Goal: Information Seeking & Learning: Learn about a topic

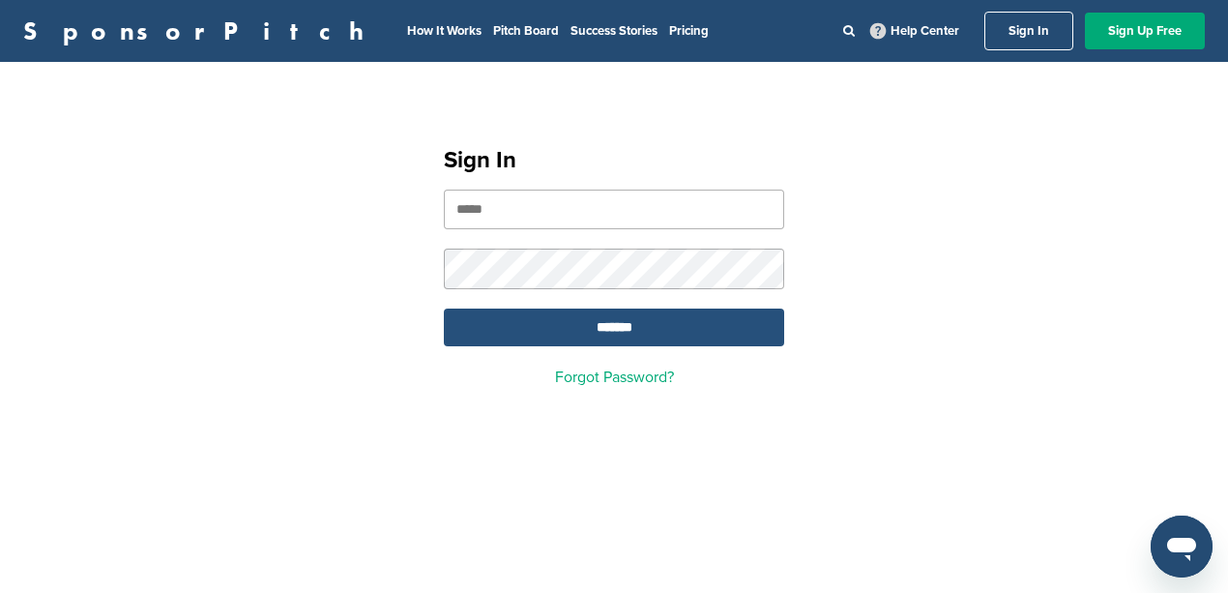
type input "**********"
click at [588, 325] on input "*******" at bounding box center [614, 327] width 340 height 38
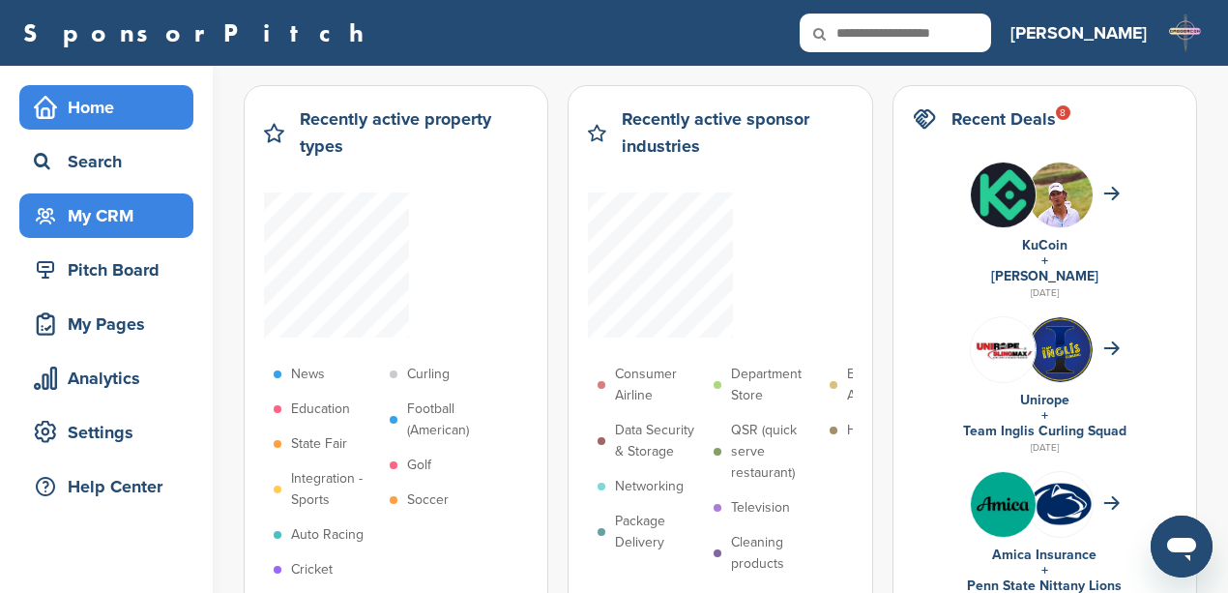
click at [93, 212] on div "My CRM" at bounding box center [111, 215] width 164 height 35
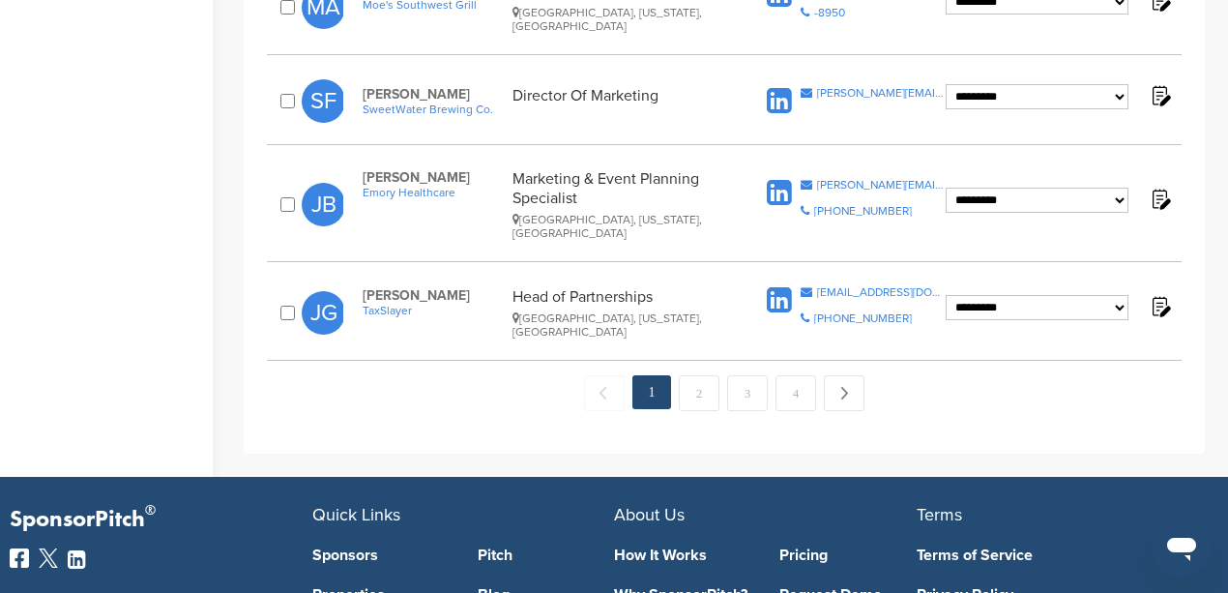
scroll to position [2150, 0]
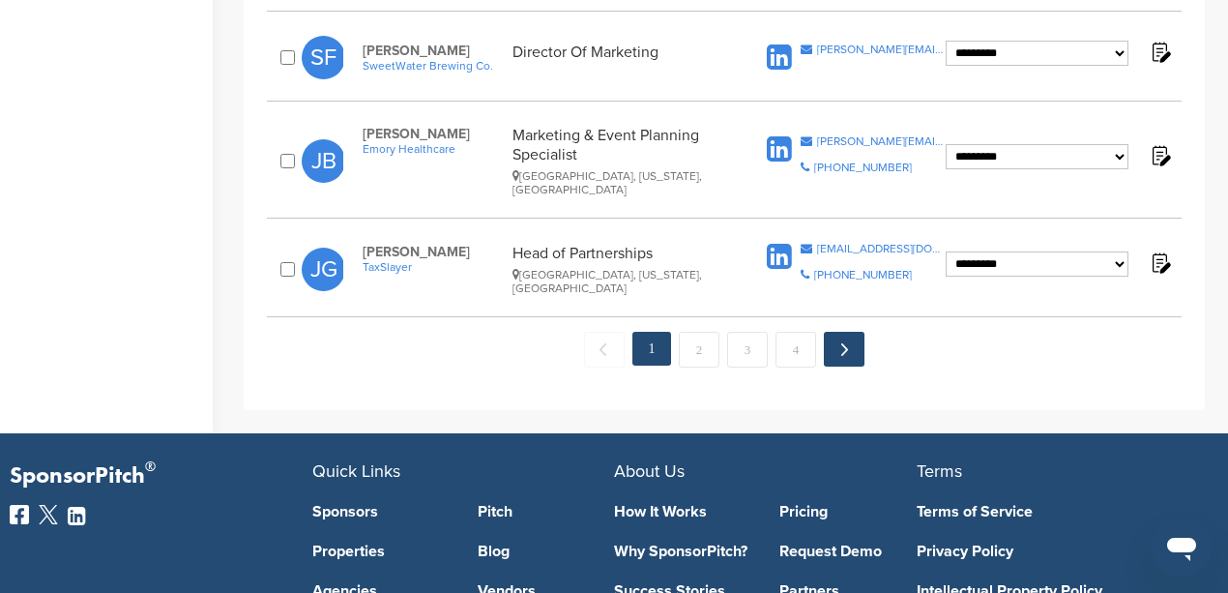
click at [847, 332] on link "Next →" at bounding box center [844, 349] width 41 height 35
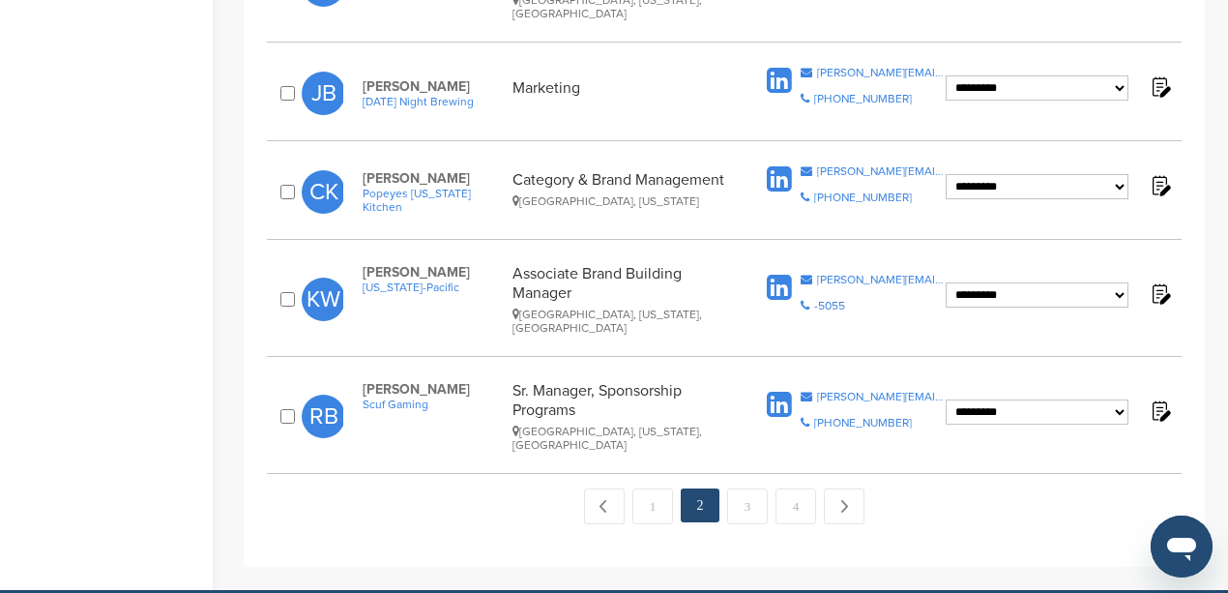
scroll to position [2121, 0]
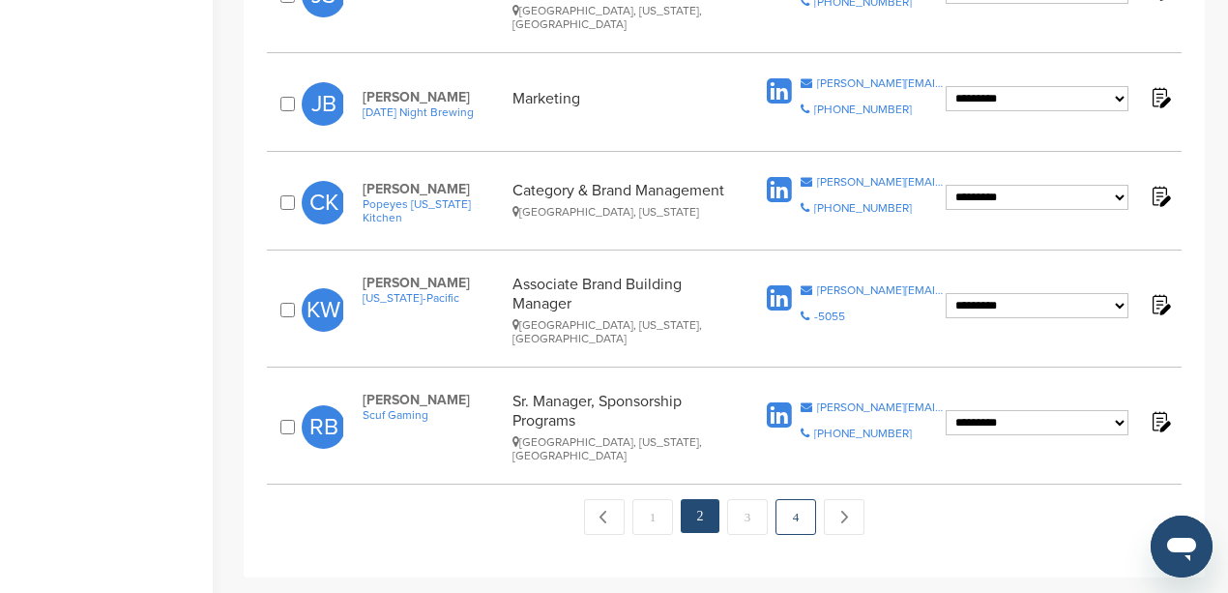
click at [791, 499] on link "4" at bounding box center [796, 517] width 41 height 36
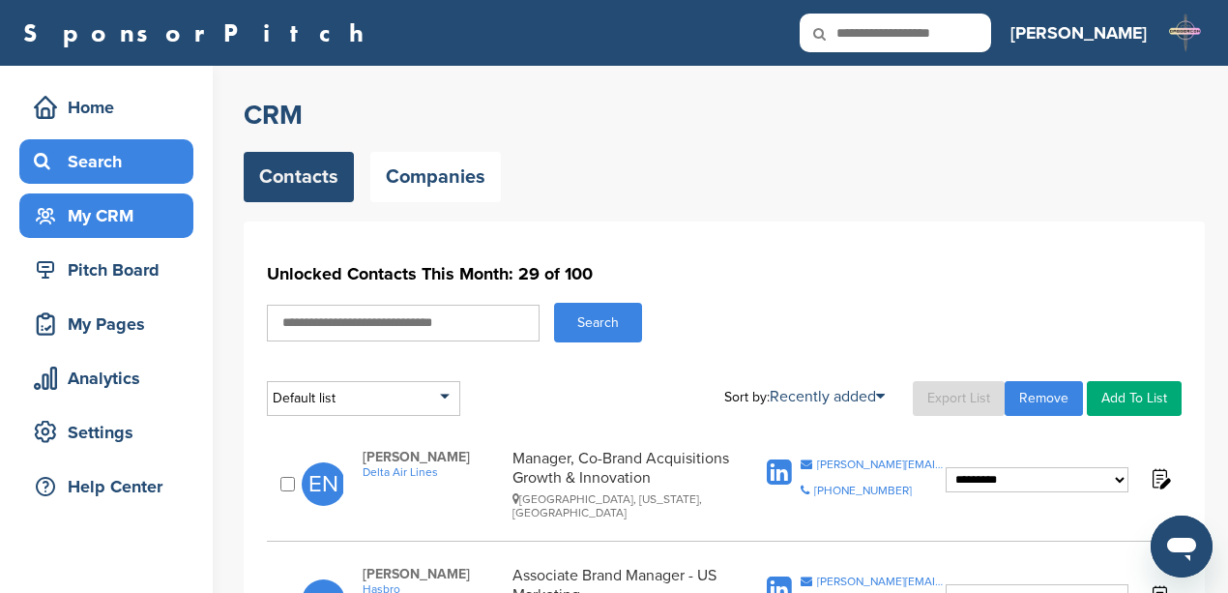
click at [81, 170] on div "Search" at bounding box center [111, 161] width 164 height 35
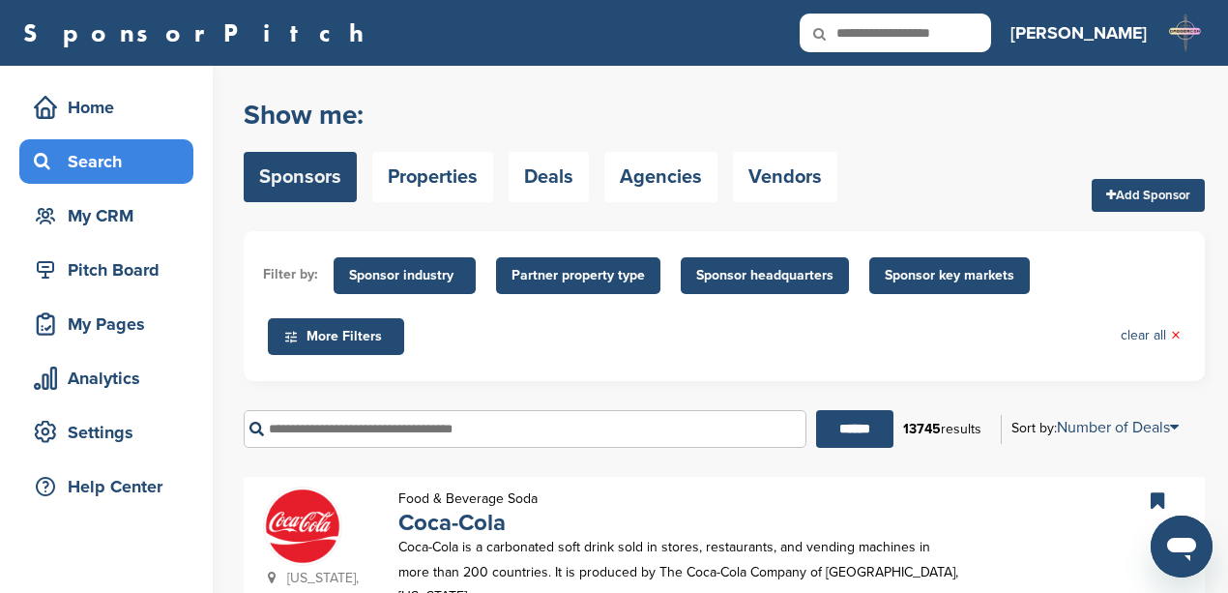
drag, startPoint x: 406, startPoint y: 418, endPoint x: 406, endPoint y: 406, distance: 11.6
click at [406, 419] on input "text" at bounding box center [525, 429] width 563 height 38
type input "*****"
click at [850, 425] on input "******" at bounding box center [854, 429] width 77 height 38
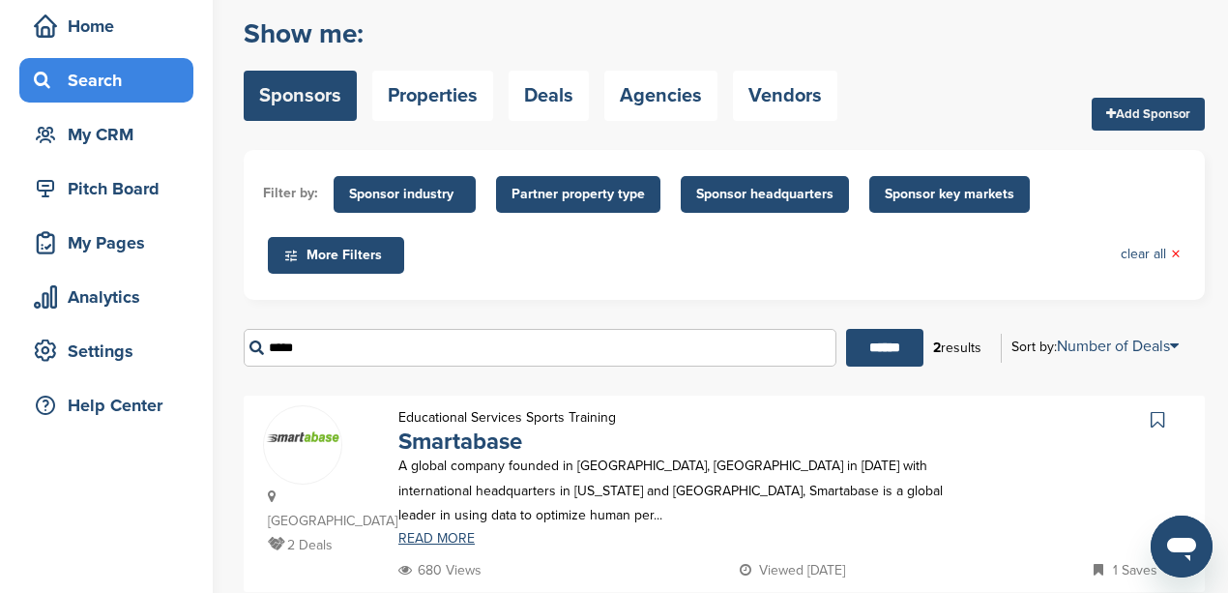
scroll to position [64, 0]
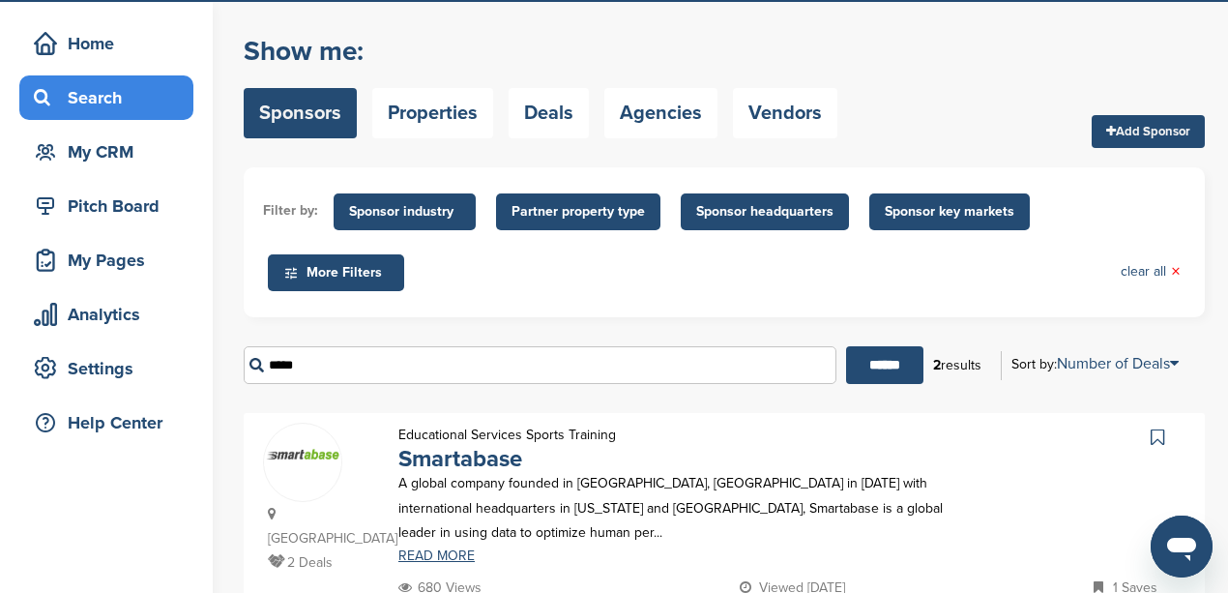
drag, startPoint x: 345, startPoint y: 360, endPoint x: 271, endPoint y: 362, distance: 74.5
click at [271, 362] on input "*****" at bounding box center [540, 365] width 593 height 38
click at [870, 350] on input "******" at bounding box center [884, 365] width 77 height 38
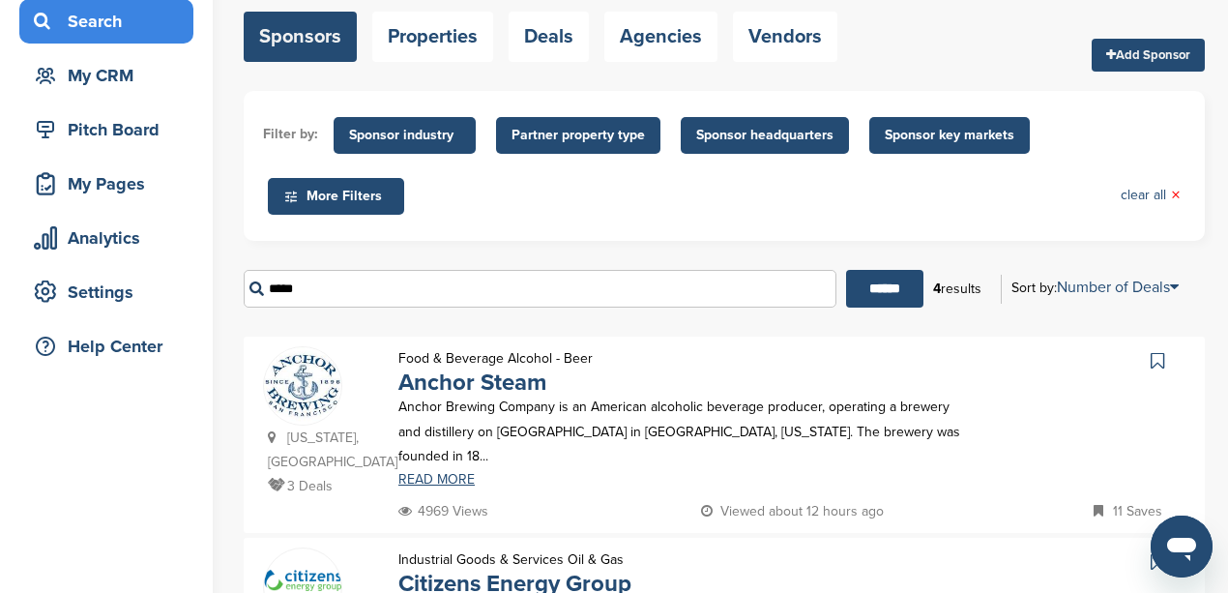
scroll to position [129, 0]
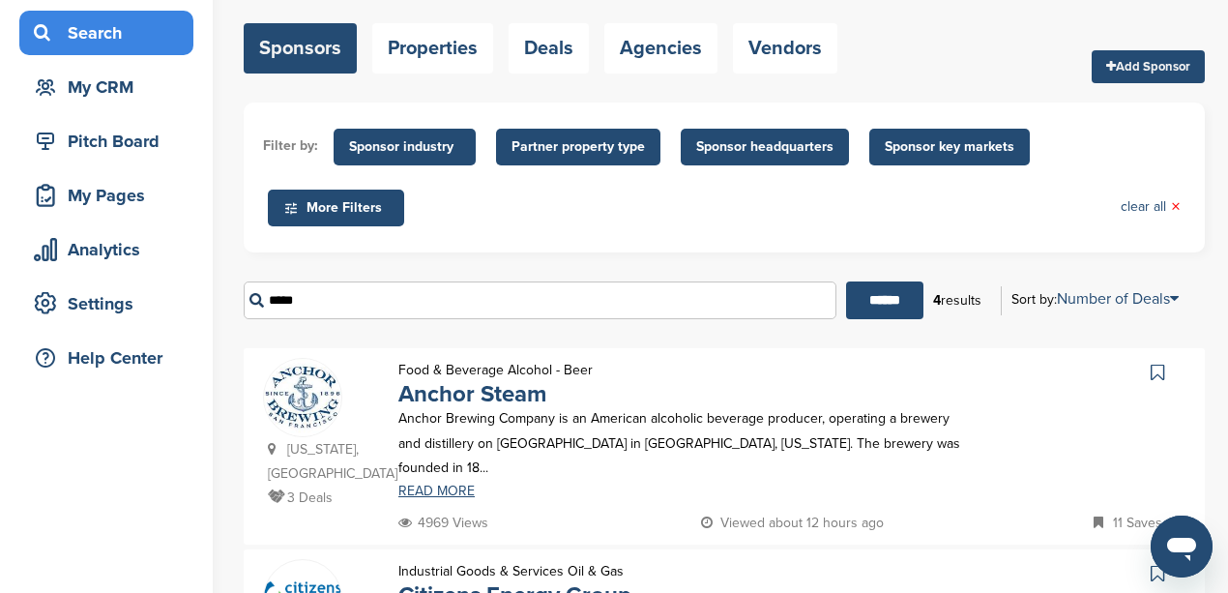
drag, startPoint x: 315, startPoint y: 293, endPoint x: 271, endPoint y: 294, distance: 44.5
click at [271, 294] on input "*****" at bounding box center [540, 300] width 593 height 38
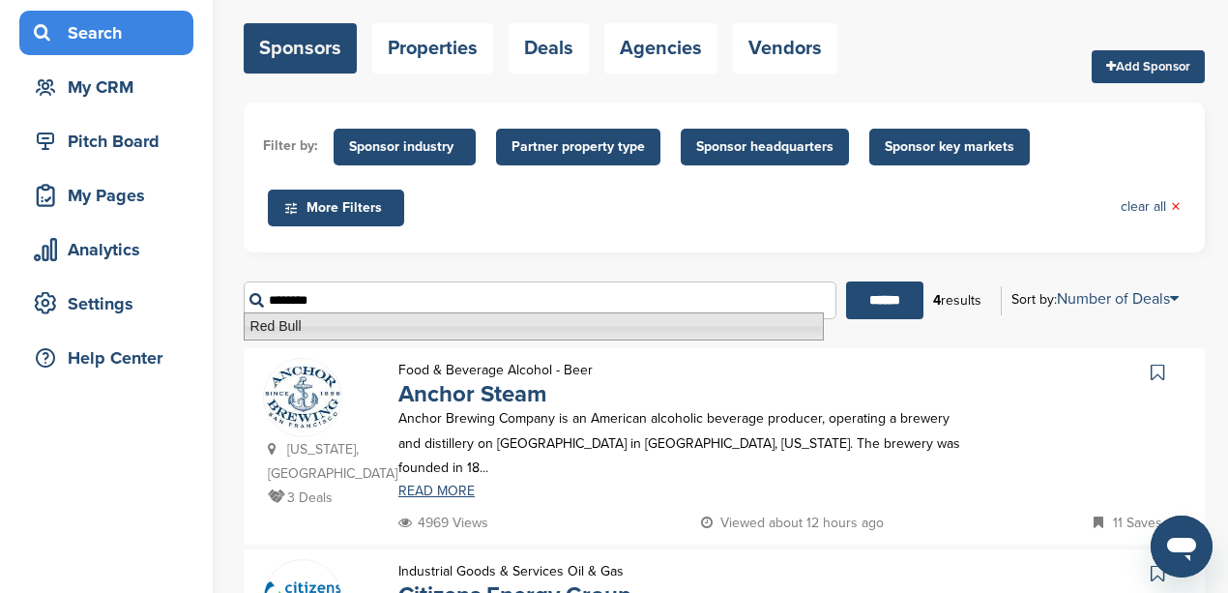
click at [318, 327] on li "Red Bull" at bounding box center [534, 326] width 580 height 28
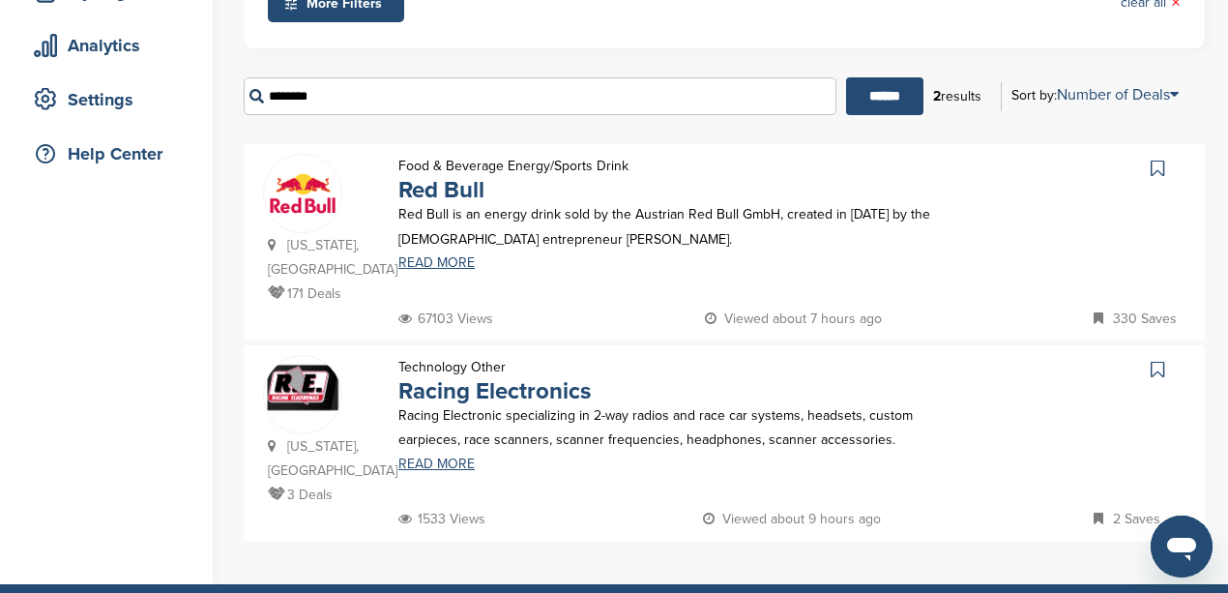
scroll to position [322, 0]
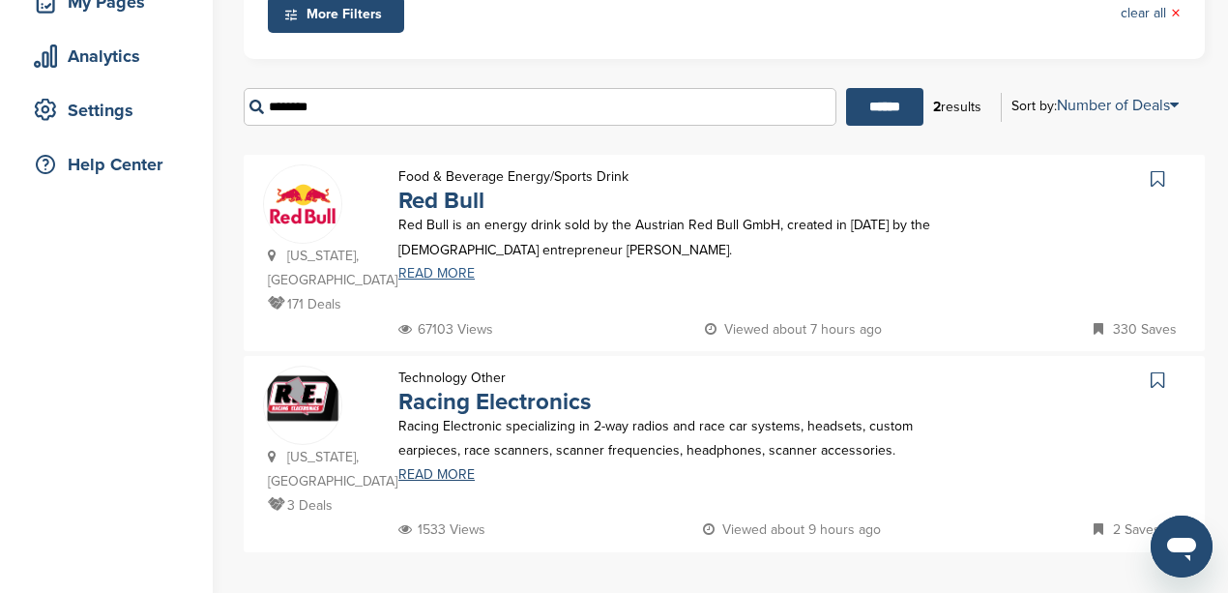
type input "********"
click at [420, 267] on link "READ MORE" at bounding box center [681, 274] width 567 height 14
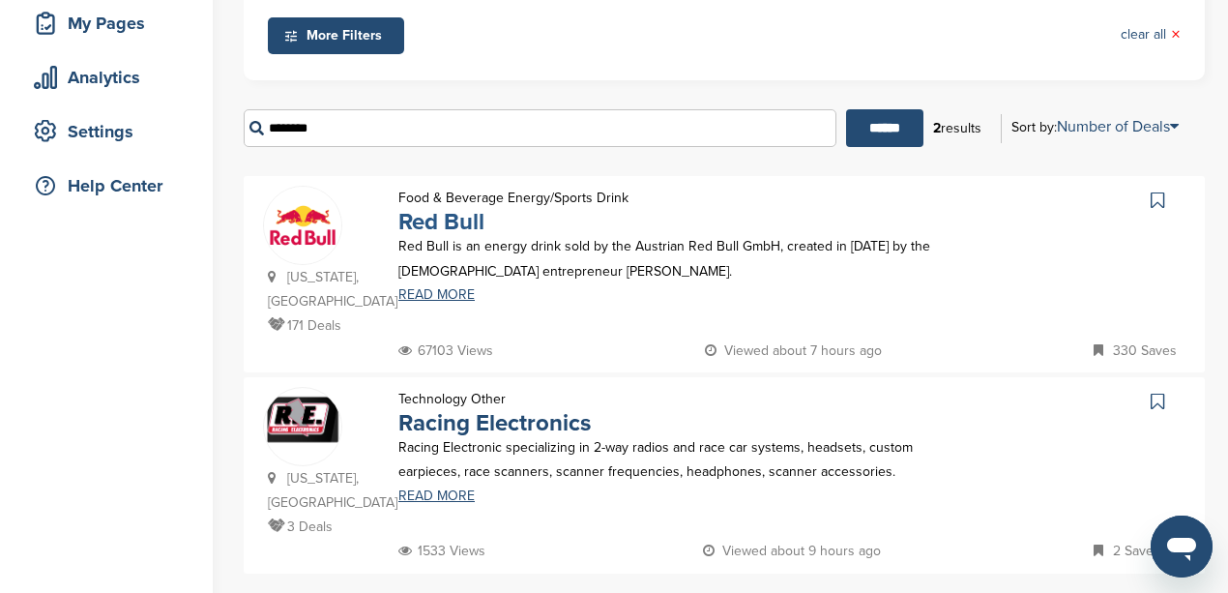
scroll to position [257, 0]
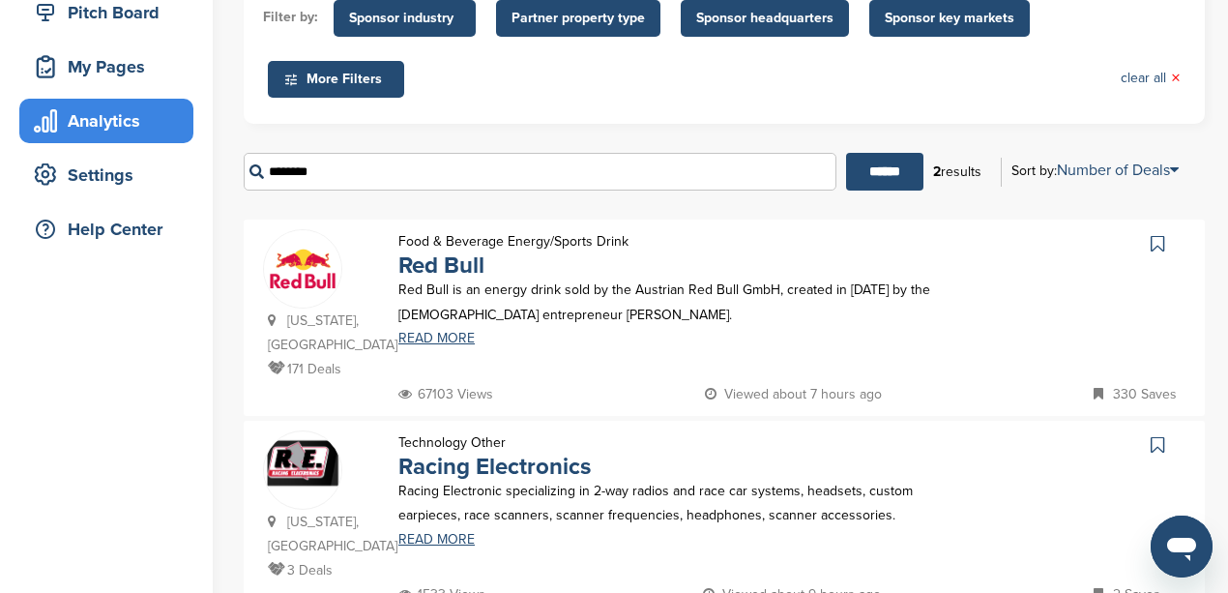
click at [124, 108] on div "Analytics" at bounding box center [111, 120] width 164 height 35
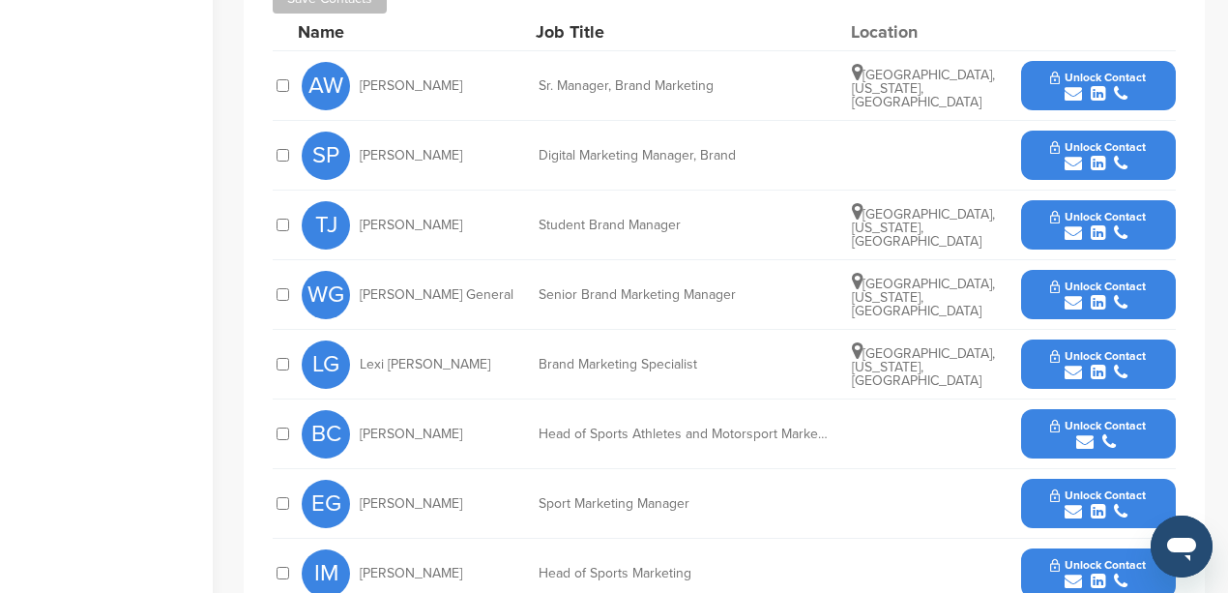
scroll to position [644, 0]
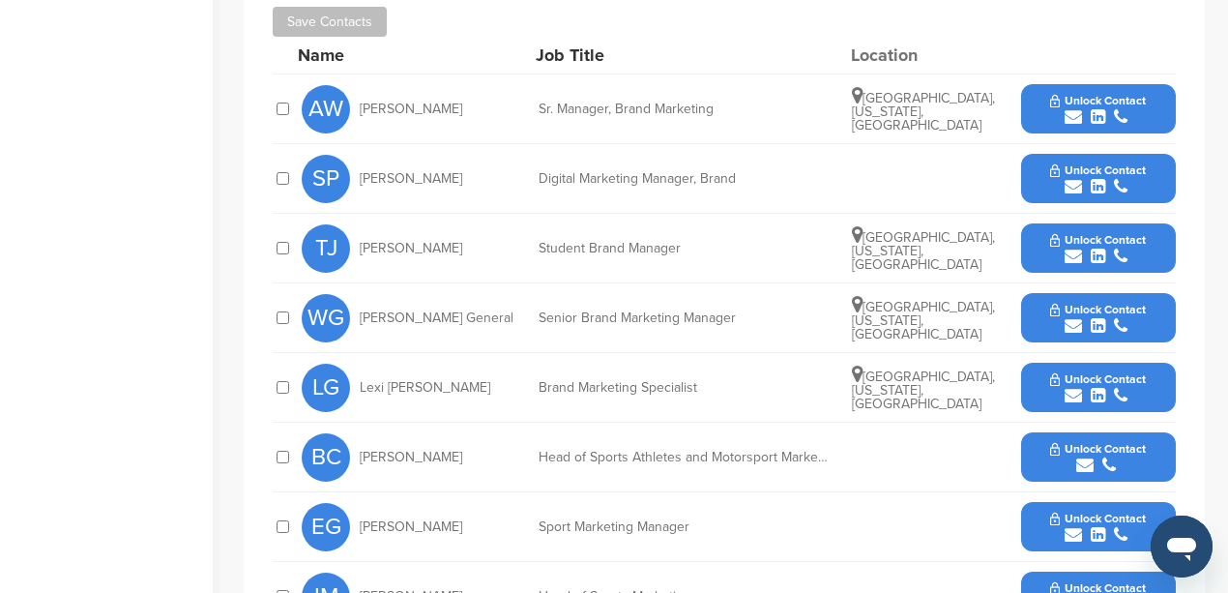
click at [1071, 323] on icon "submit" at bounding box center [1073, 325] width 17 height 17
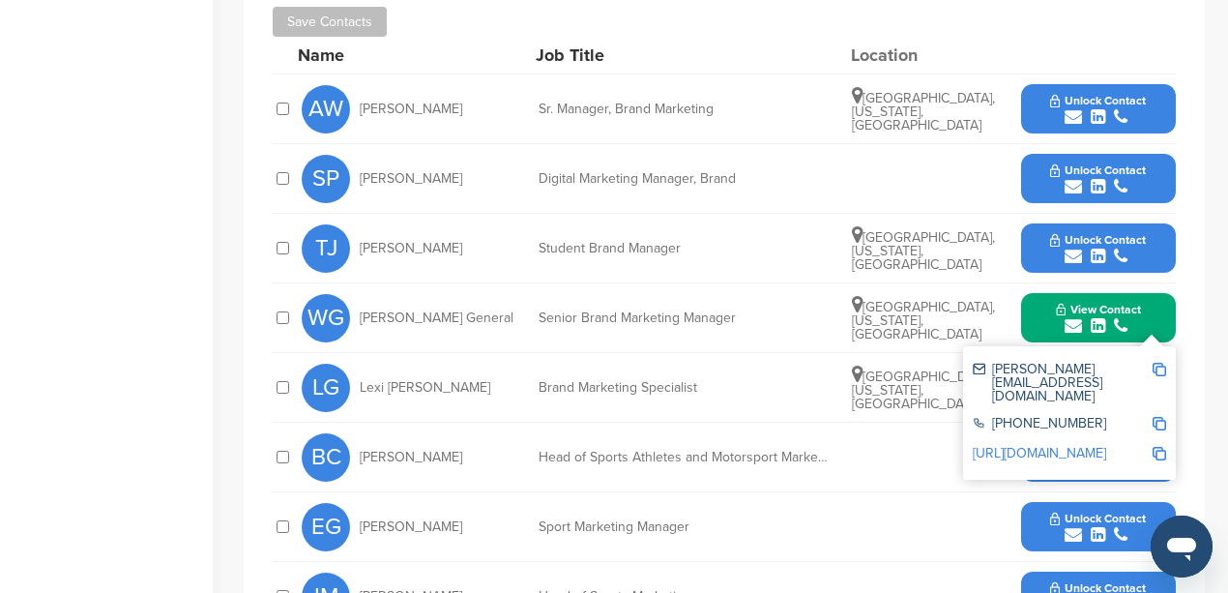
click at [1162, 367] on img at bounding box center [1160, 370] width 14 height 14
click at [109, 234] on div "Home Search My CRM Pitch Board My Pages Analytics Settings Help Center" at bounding box center [106, 221] width 213 height 1599
click at [195, 258] on div "Home Search My CRM Pitch Board My Pages Analytics Settings Help Center" at bounding box center [106, 221] width 213 height 1599
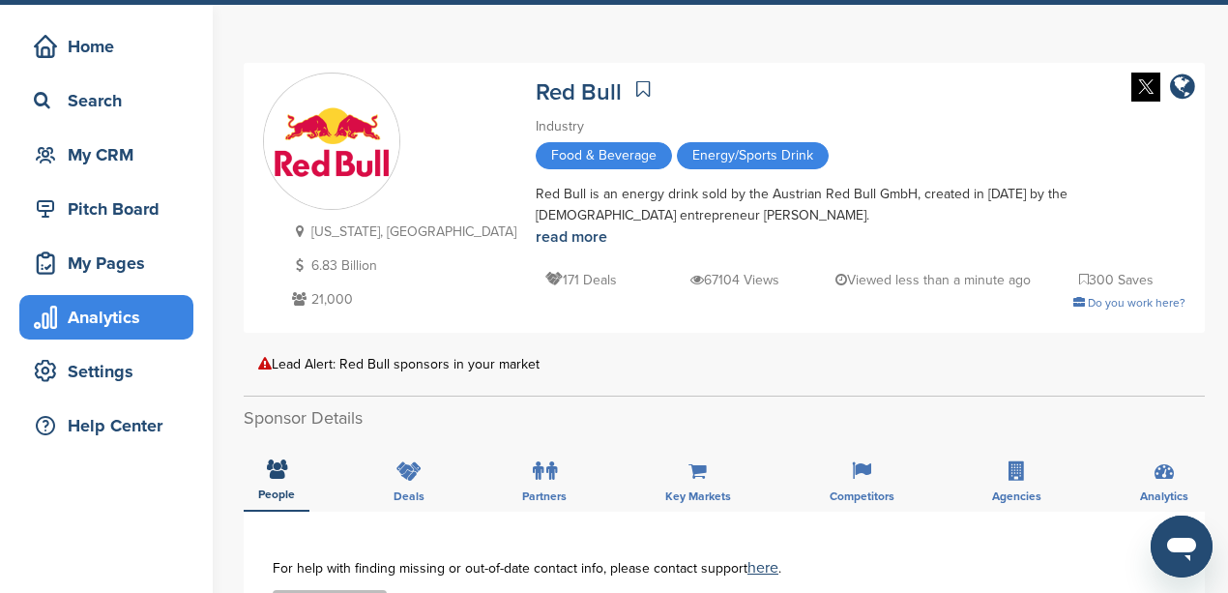
scroll to position [0, 0]
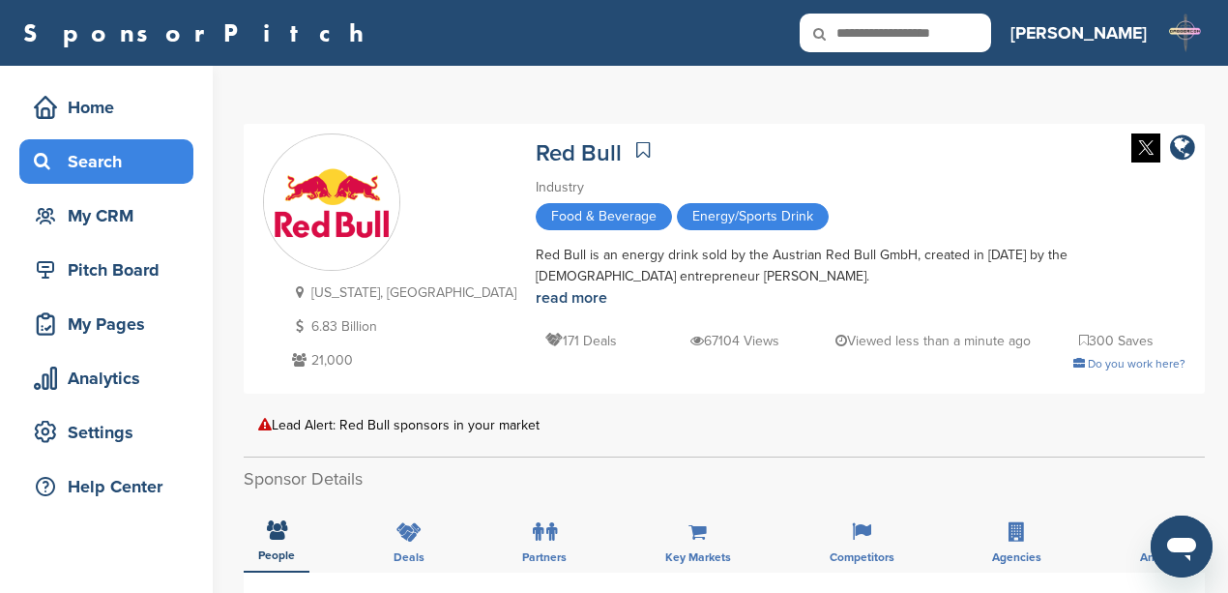
click at [106, 176] on div "Search" at bounding box center [111, 161] width 164 height 35
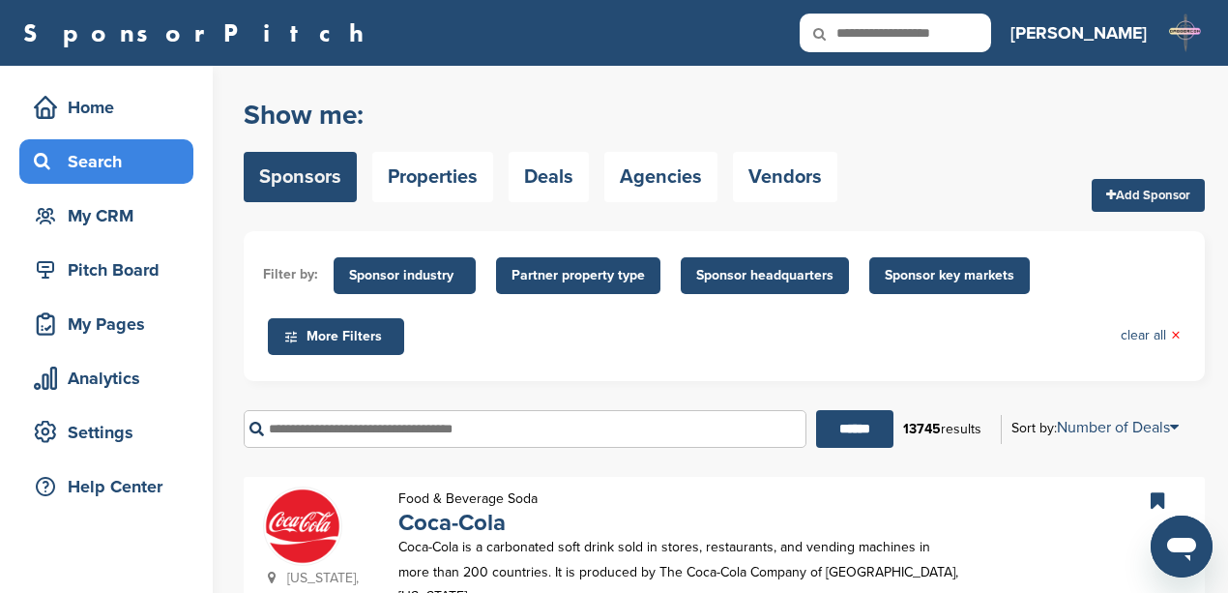
click at [343, 413] on input "text" at bounding box center [525, 429] width 563 height 38
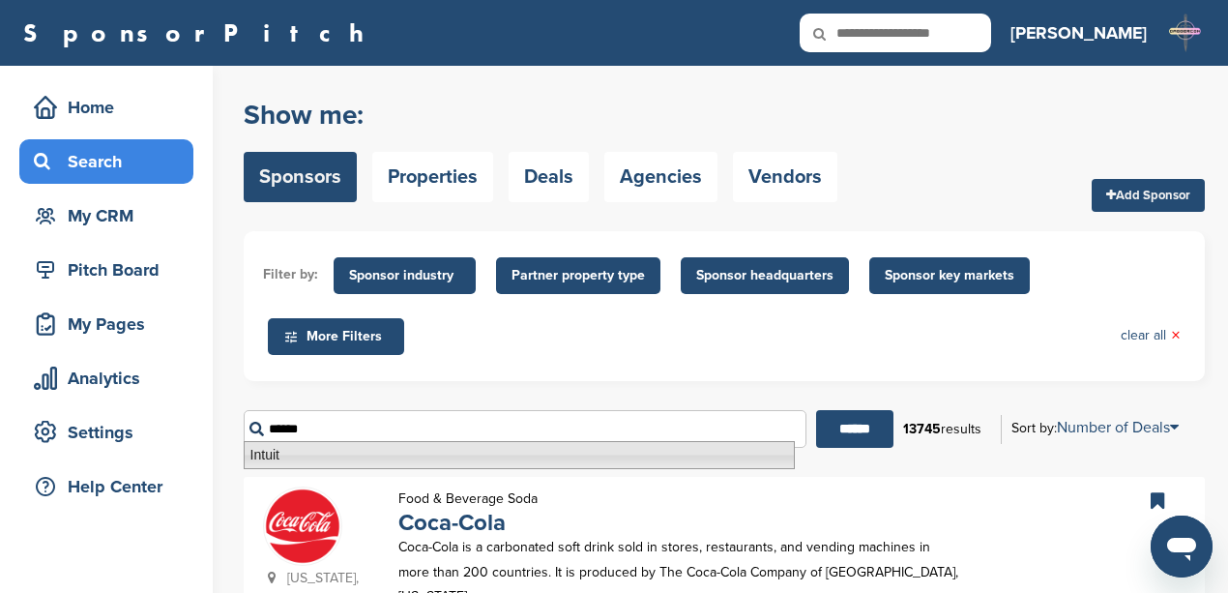
click at [345, 455] on li "Intuit" at bounding box center [519, 455] width 551 height 28
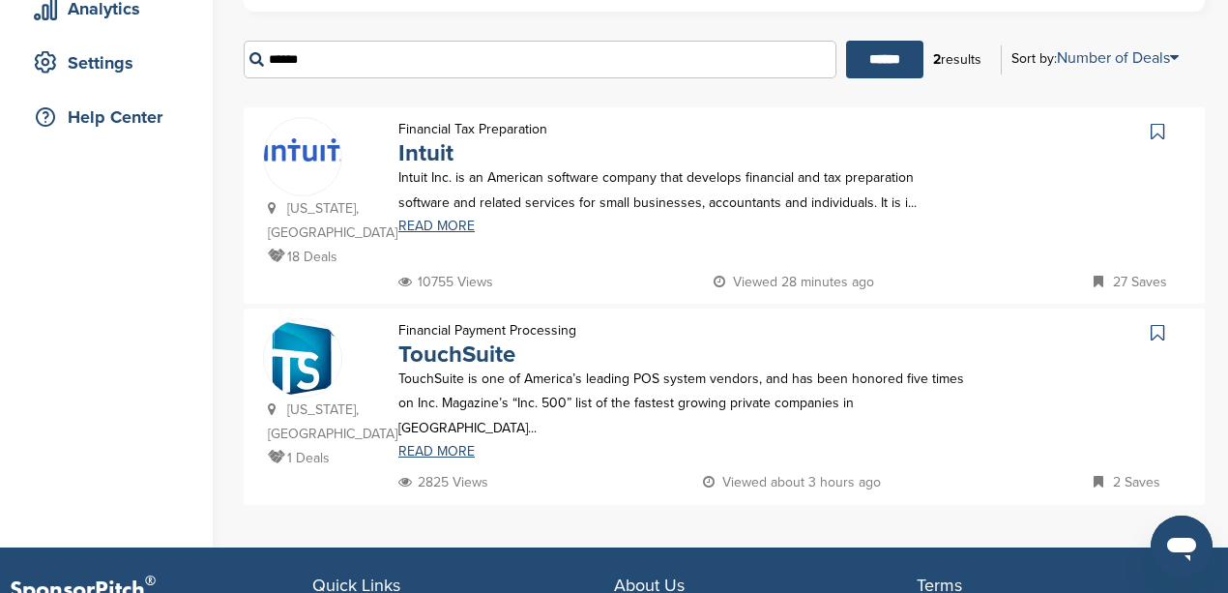
scroll to position [387, 0]
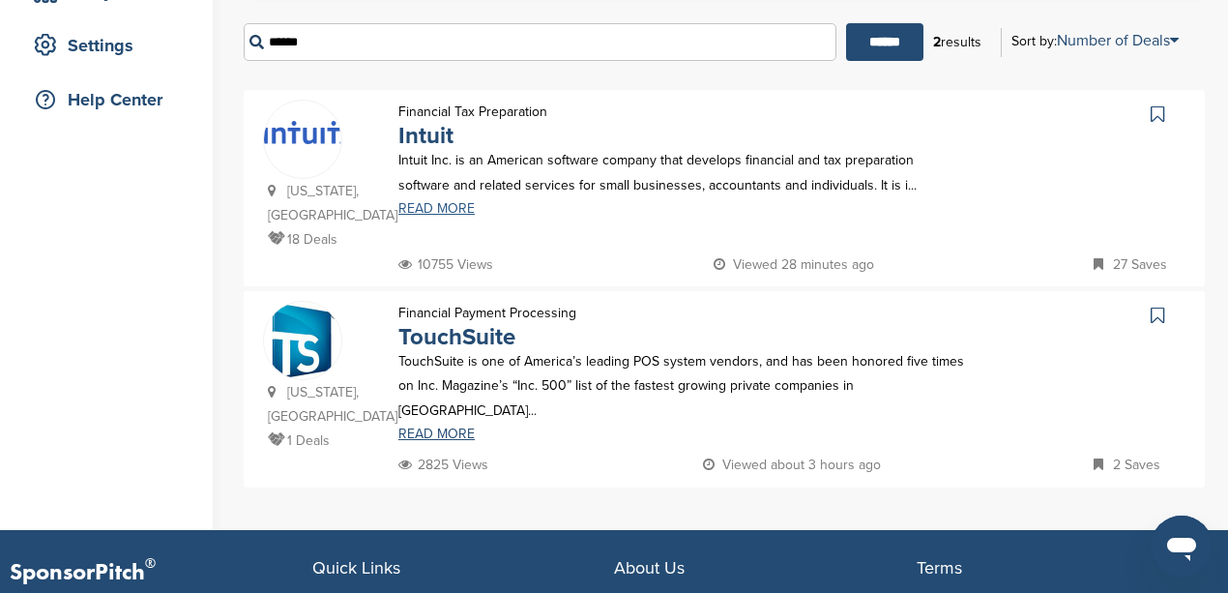
type input "******"
click at [428, 202] on link "READ MORE" at bounding box center [681, 209] width 567 height 14
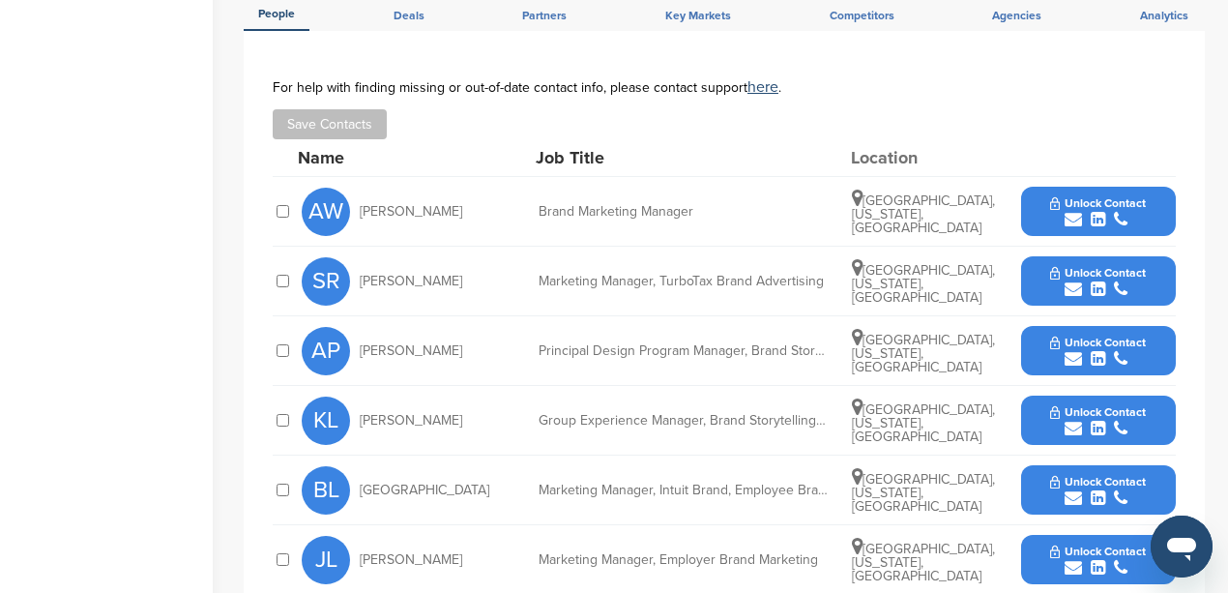
scroll to position [709, 0]
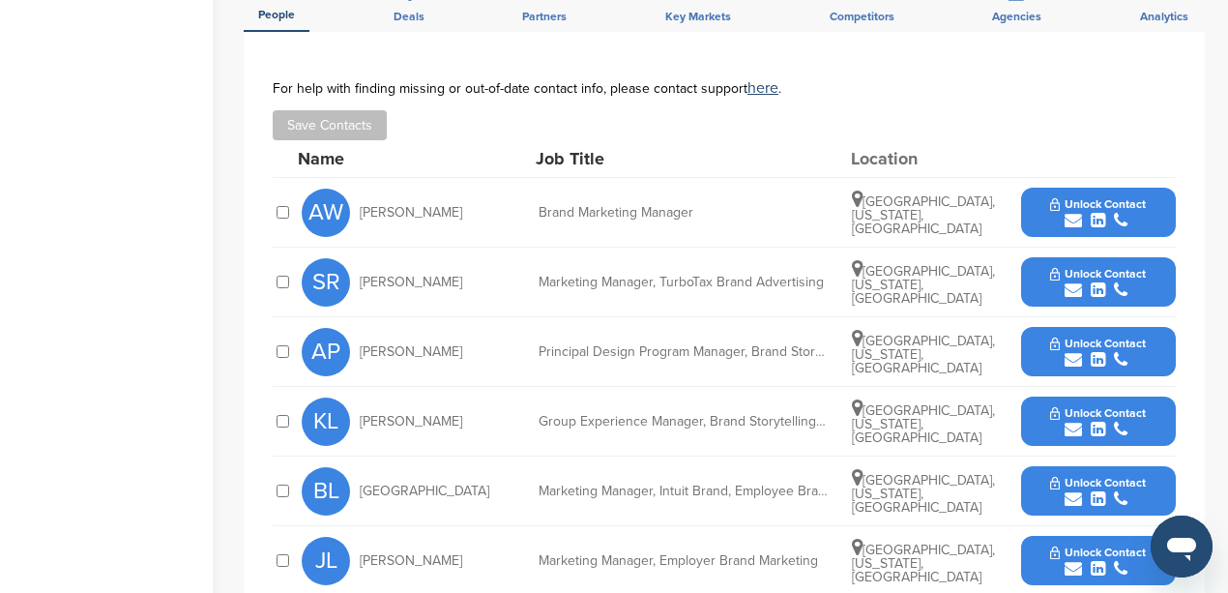
click at [1069, 281] on icon "submit" at bounding box center [1073, 289] width 17 height 17
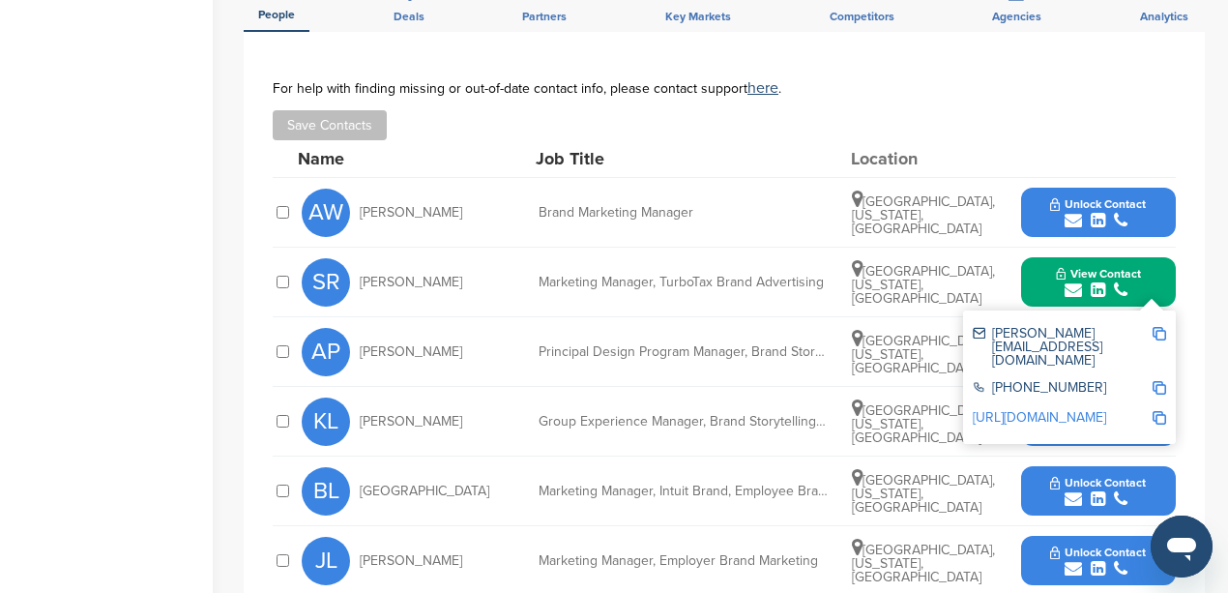
click at [1161, 327] on img at bounding box center [1160, 334] width 14 height 14
click at [180, 207] on div "Home Search My CRM Pitch Board My Pages Analytics Settings Help Center" at bounding box center [106, 241] width 213 height 1768
click at [185, 267] on div "Home Search My CRM Pitch Board My Pages Analytics Settings Help Center" at bounding box center [106, 241] width 213 height 1768
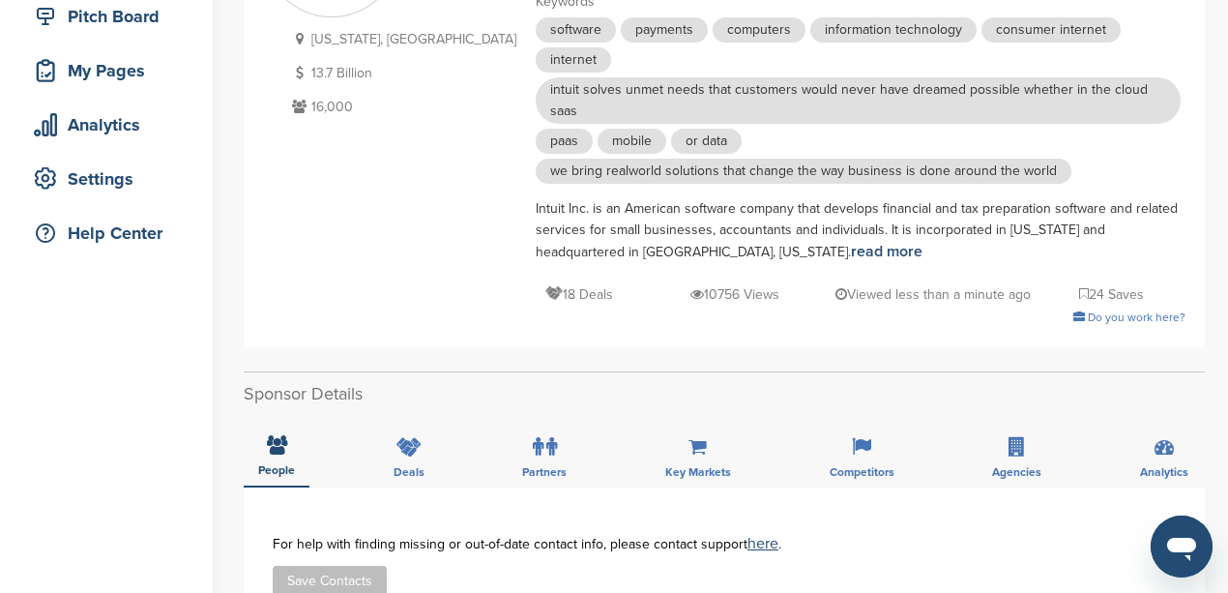
scroll to position [129, 0]
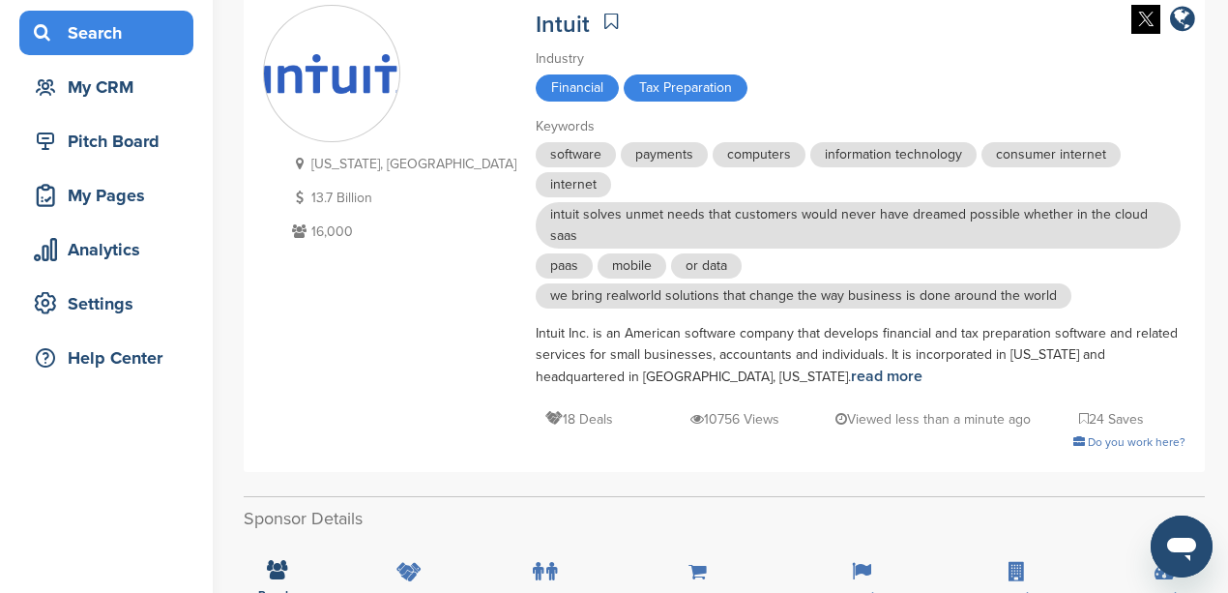
click at [132, 41] on div "Search" at bounding box center [111, 32] width 164 height 35
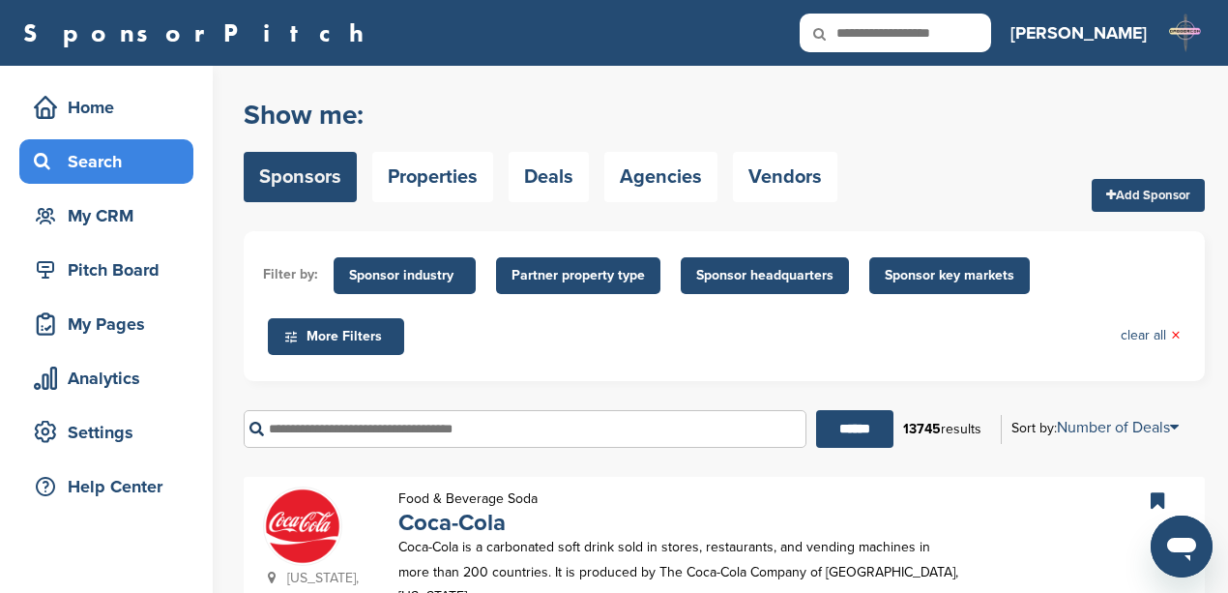
click at [358, 418] on input "text" at bounding box center [525, 429] width 563 height 38
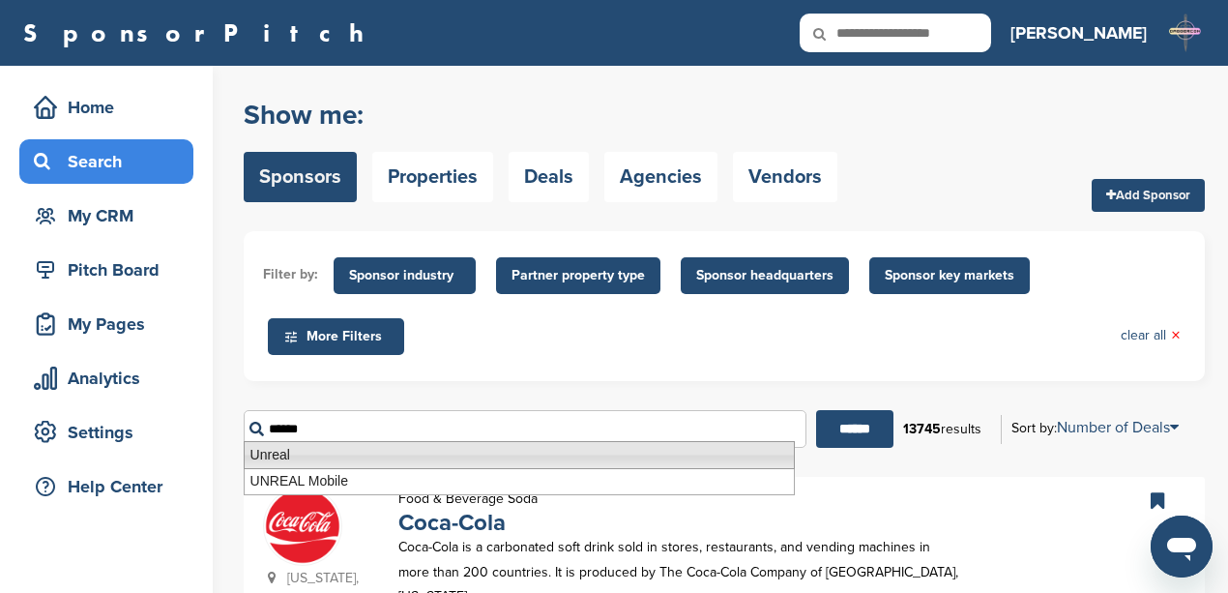
click at [367, 457] on li "Unreal" at bounding box center [519, 455] width 551 height 28
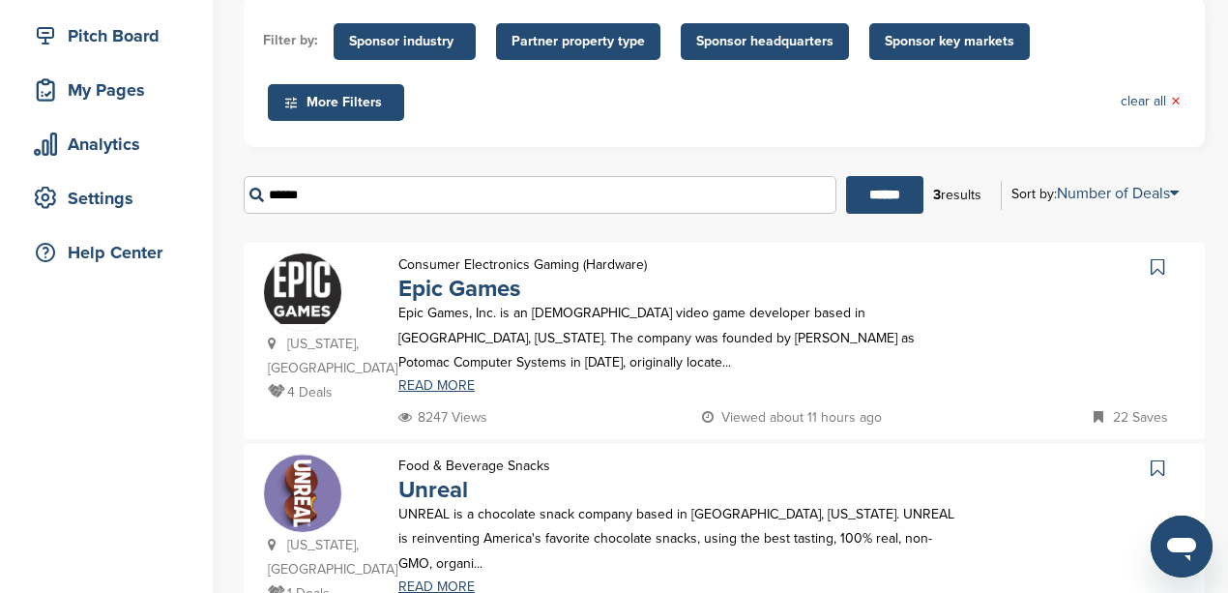
scroll to position [257, 0]
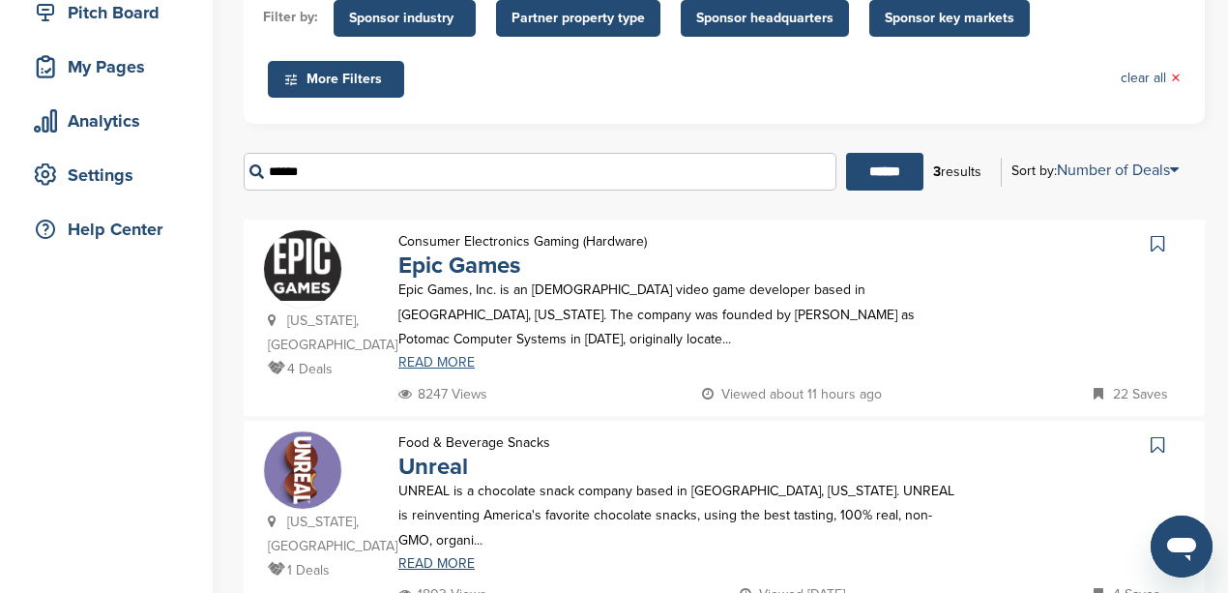
type input "******"
click at [463, 359] on link "READ MORE" at bounding box center [681, 363] width 567 height 14
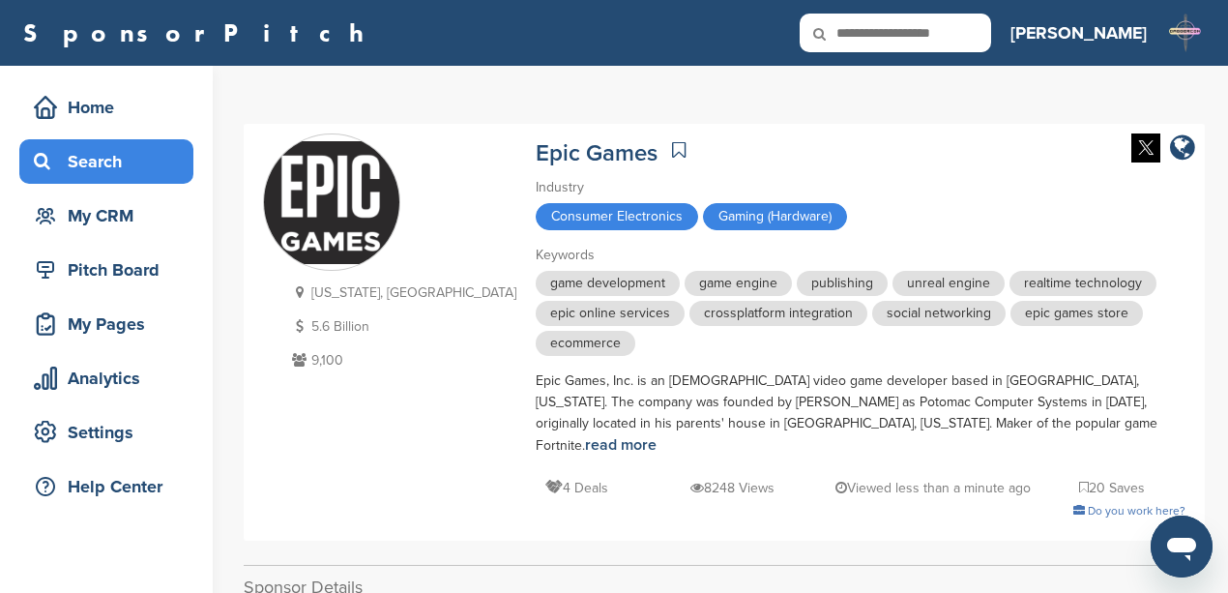
click at [98, 166] on div "Search" at bounding box center [111, 161] width 164 height 35
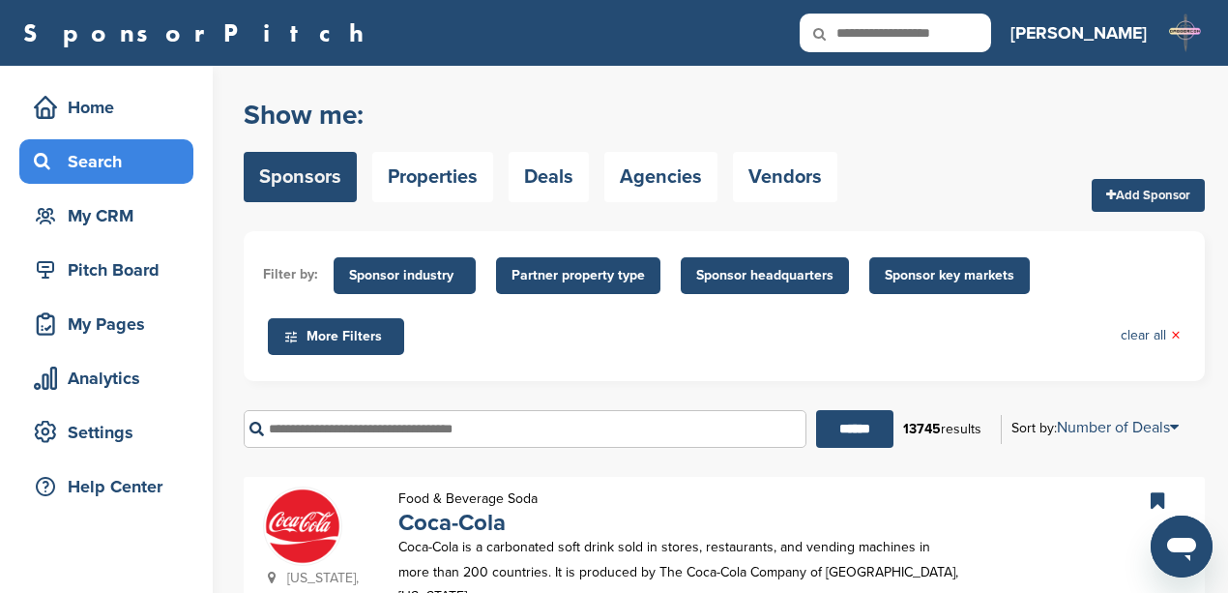
click at [391, 428] on input "text" at bounding box center [525, 429] width 563 height 38
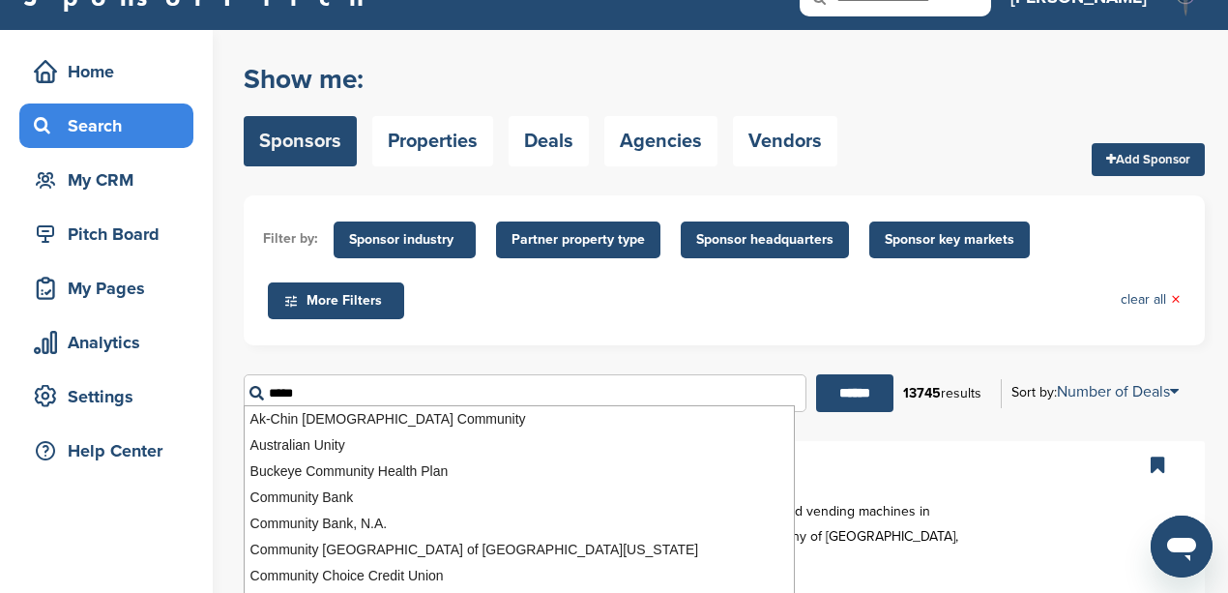
scroll to position [129, 0]
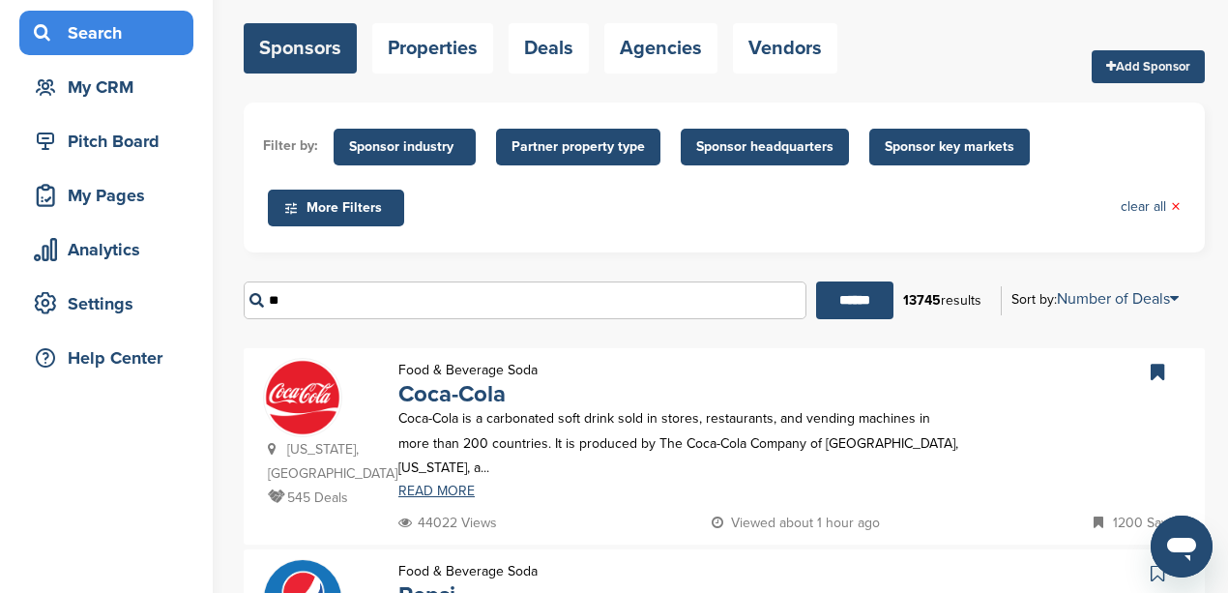
type input "*"
click at [399, 299] on input "text" at bounding box center [525, 300] width 563 height 38
type input "*"
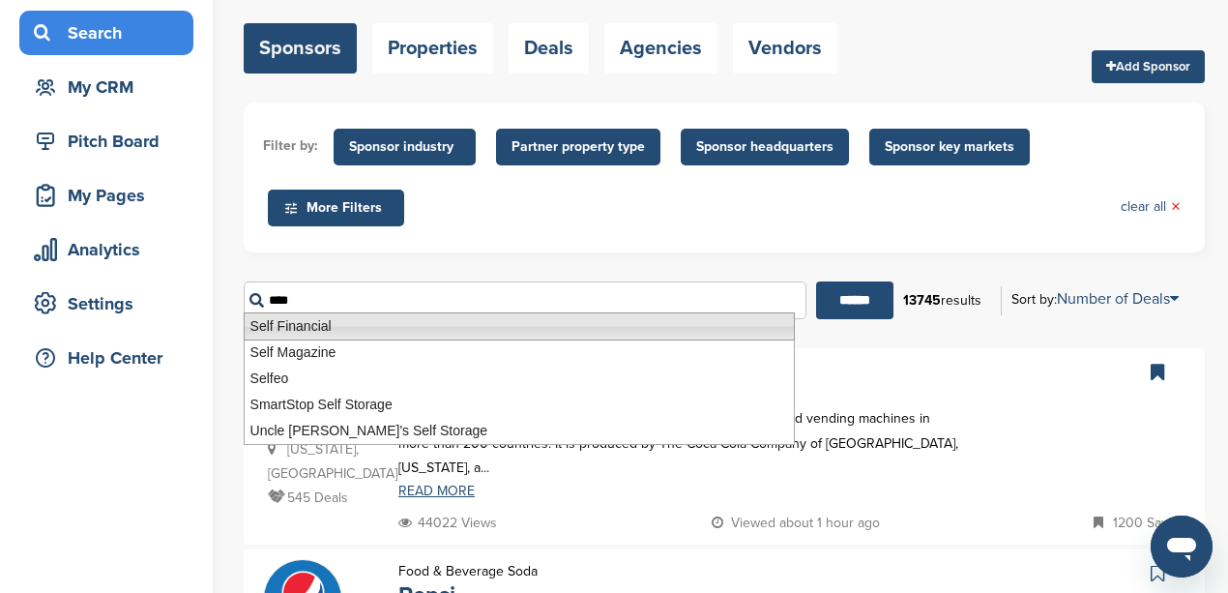
click at [396, 323] on li "Self Financial" at bounding box center [519, 326] width 551 height 28
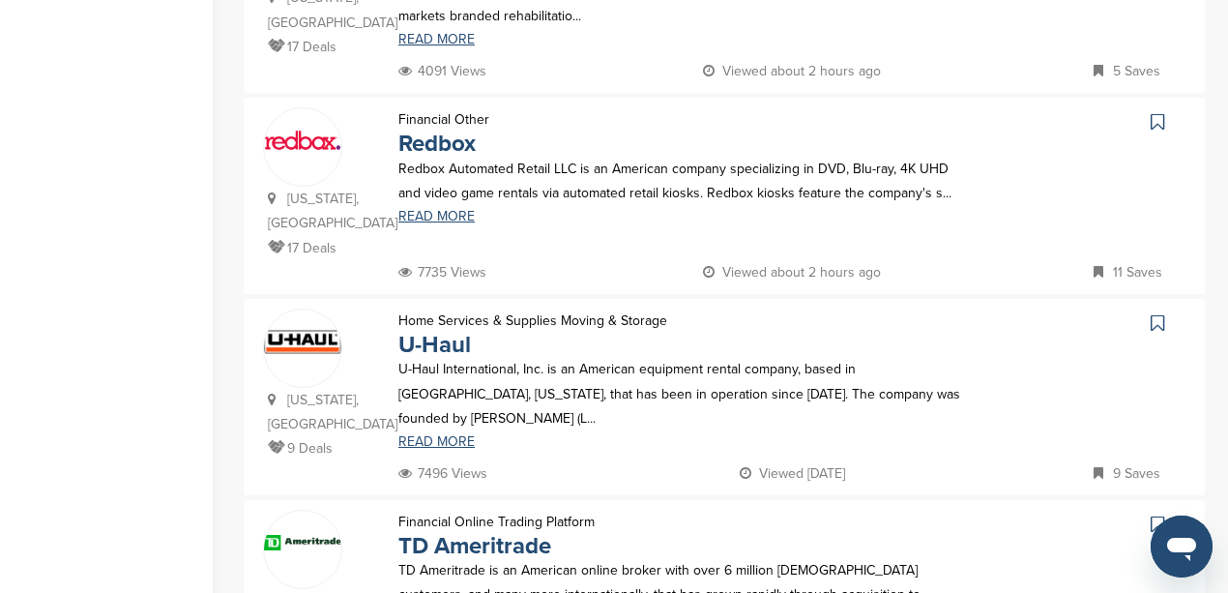
scroll to position [1160, 0]
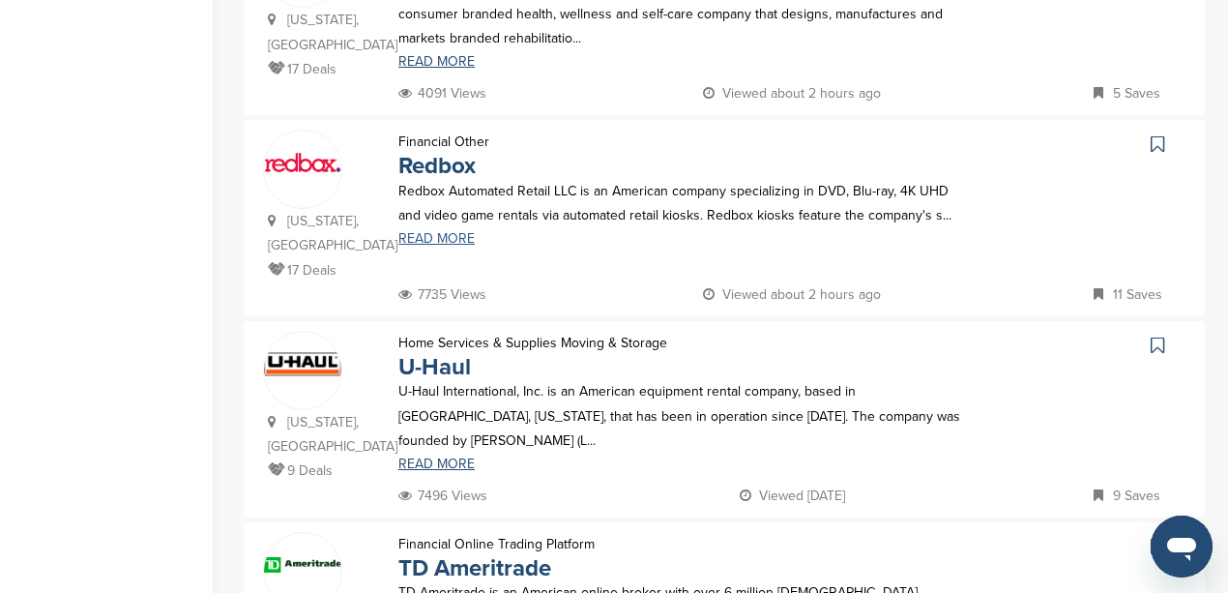
click at [414, 232] on link "READ MORE" at bounding box center [681, 239] width 567 height 14
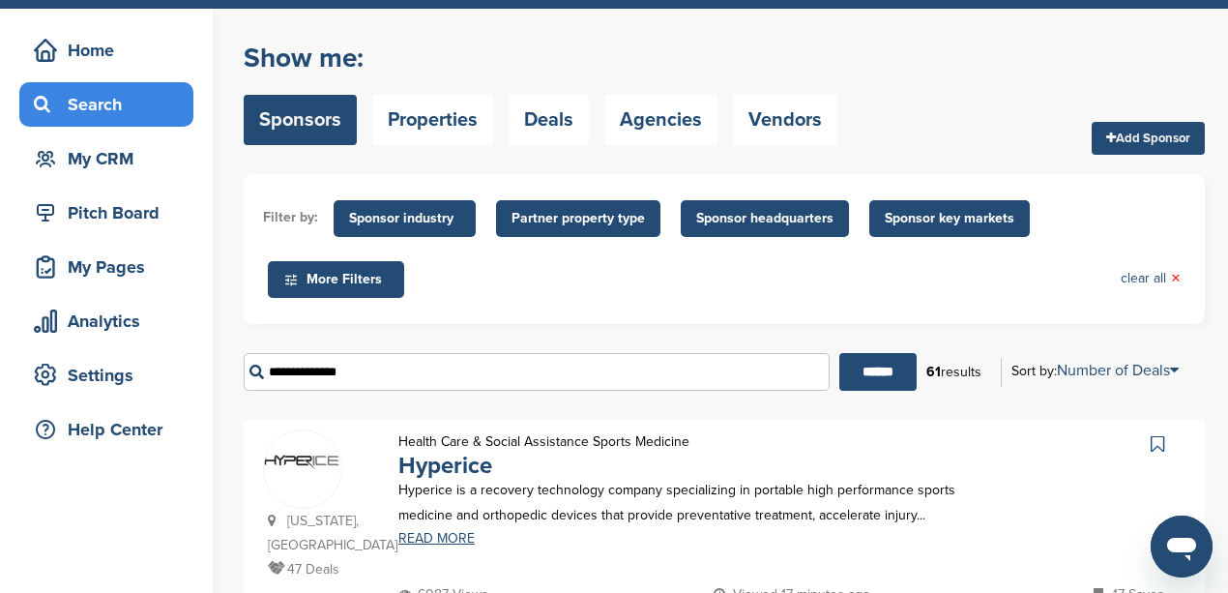
scroll to position [0, 0]
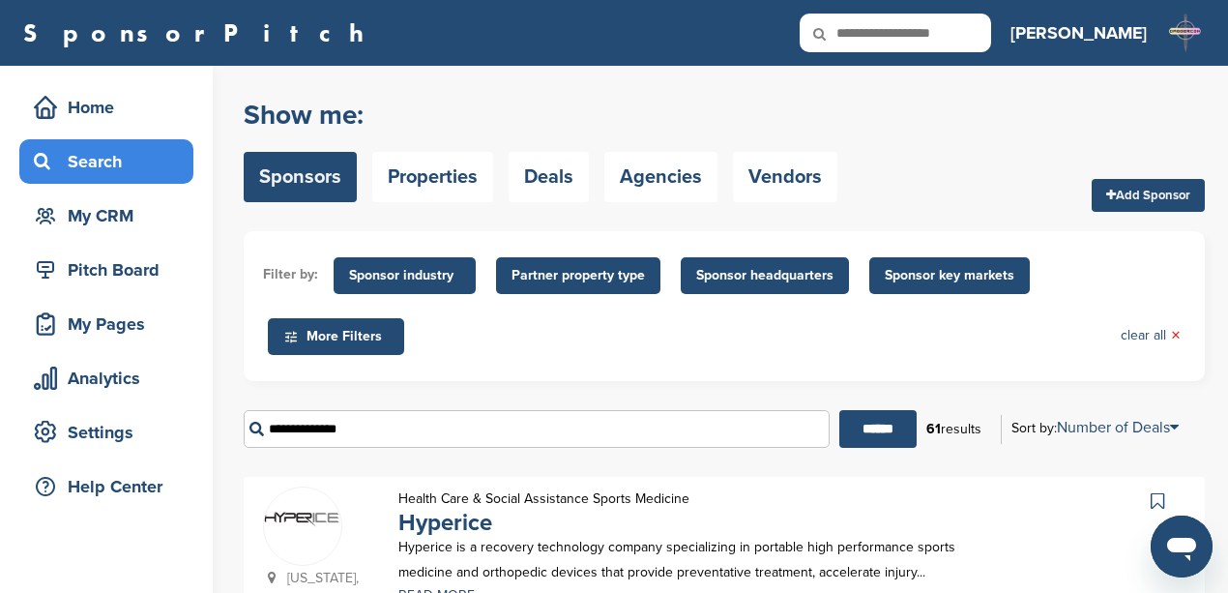
click at [360, 423] on input "**********" at bounding box center [537, 429] width 586 height 38
drag, startPoint x: 364, startPoint y: 420, endPoint x: 272, endPoint y: 425, distance: 92.1
click at [272, 425] on input "**********" at bounding box center [537, 429] width 586 height 38
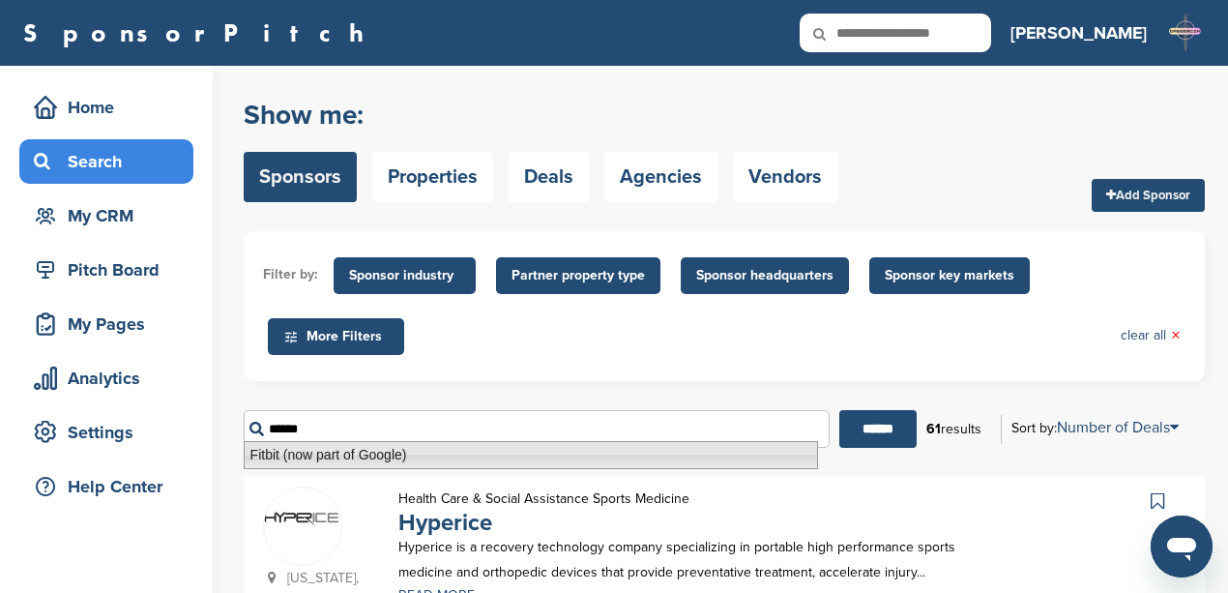
click at [360, 456] on li "Fitbit (now part of Google)" at bounding box center [531, 455] width 574 height 28
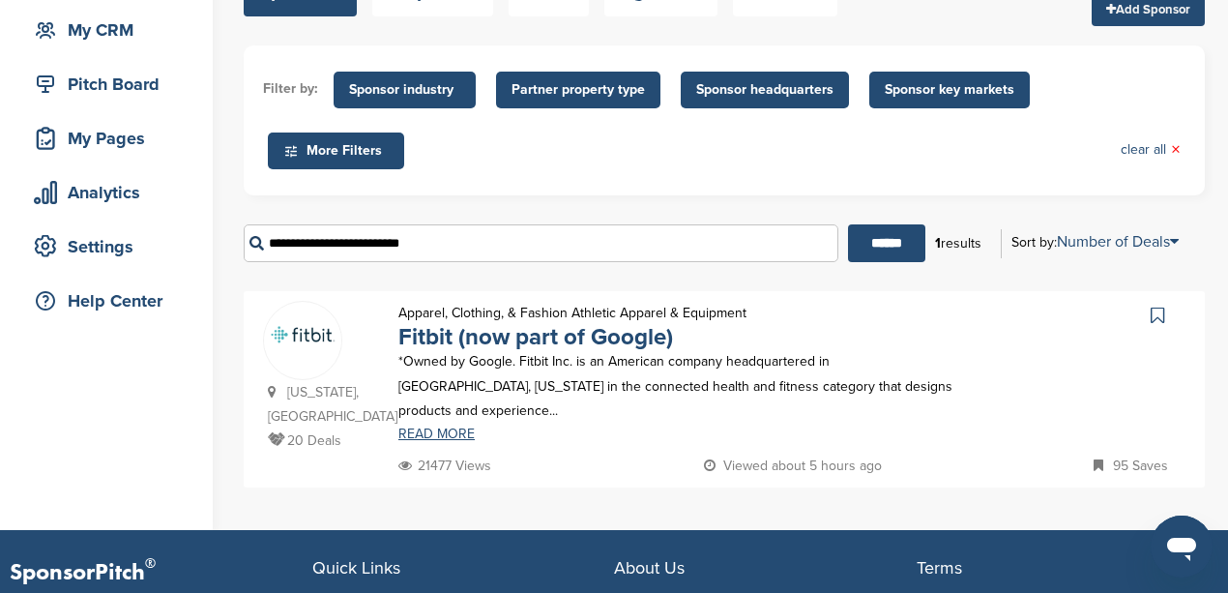
scroll to position [193, 0]
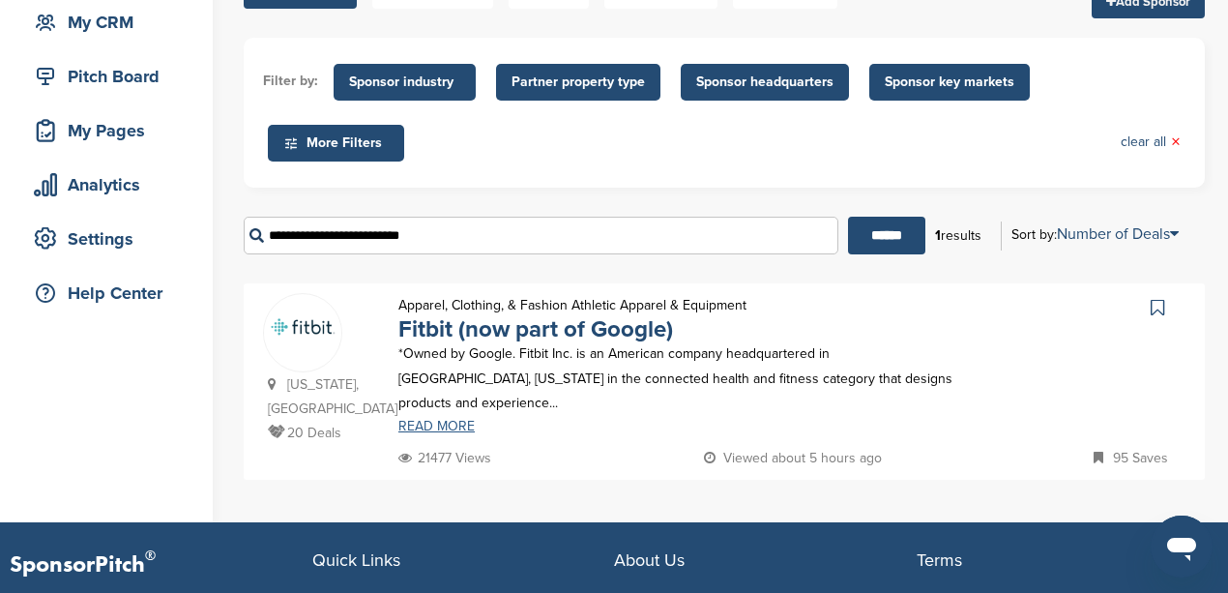
type input "**********"
click at [444, 420] on link "READ MORE" at bounding box center [681, 427] width 567 height 14
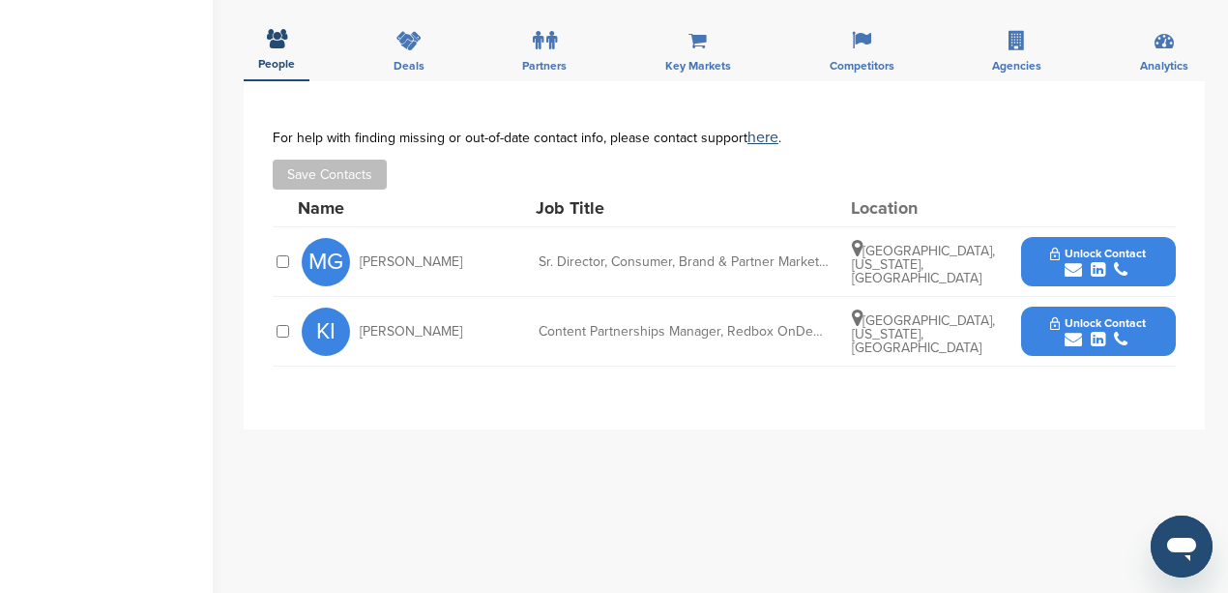
scroll to position [580, 0]
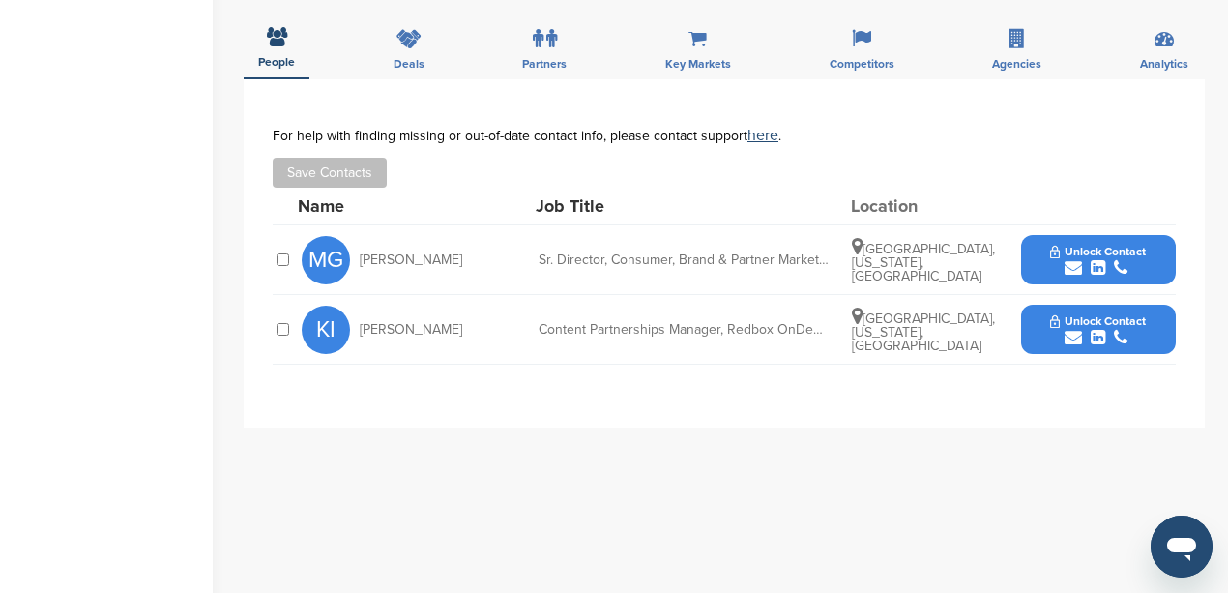
click at [1065, 264] on icon "submit" at bounding box center [1073, 267] width 17 height 17
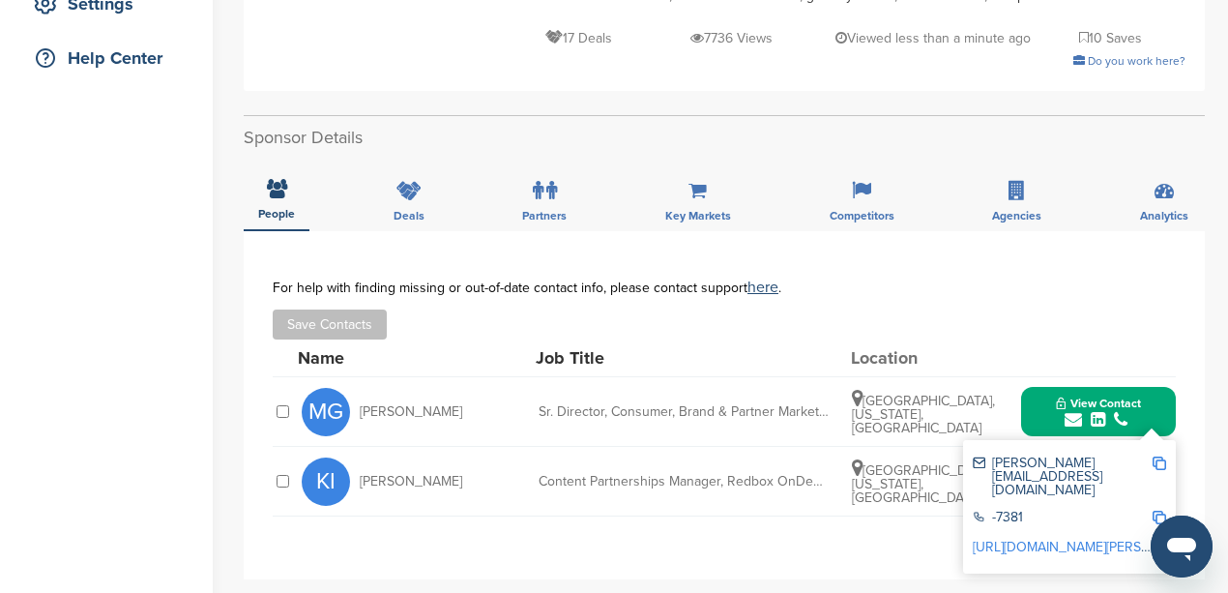
scroll to position [451, 0]
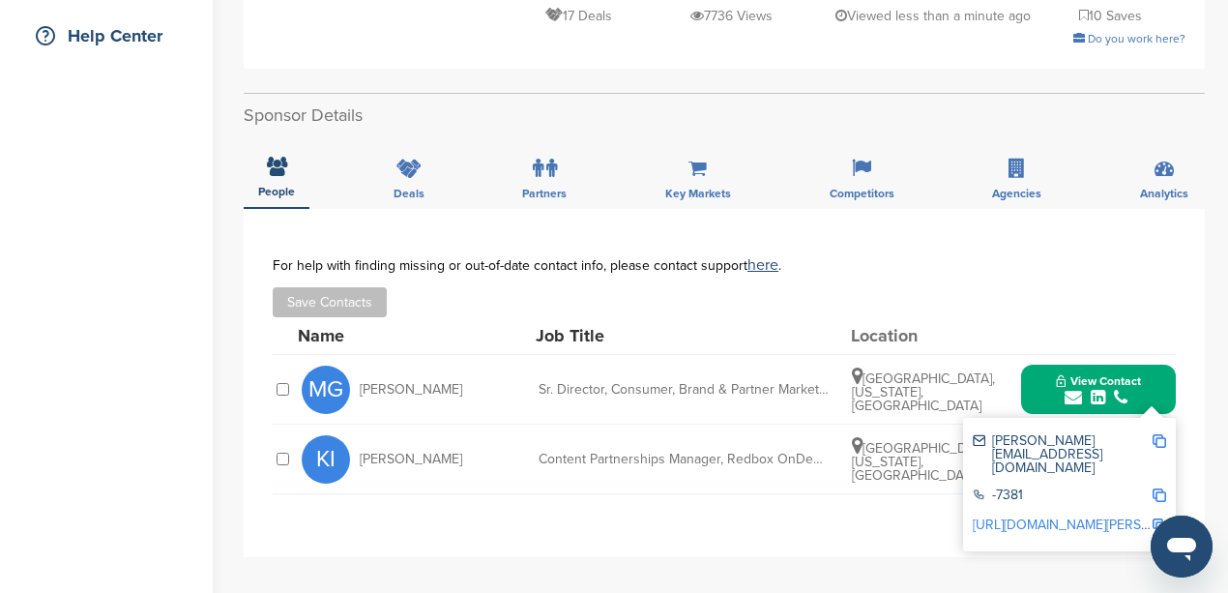
click at [1155, 441] on img at bounding box center [1160, 441] width 14 height 14
click at [661, 513] on div "**********" at bounding box center [724, 383] width 961 height 348
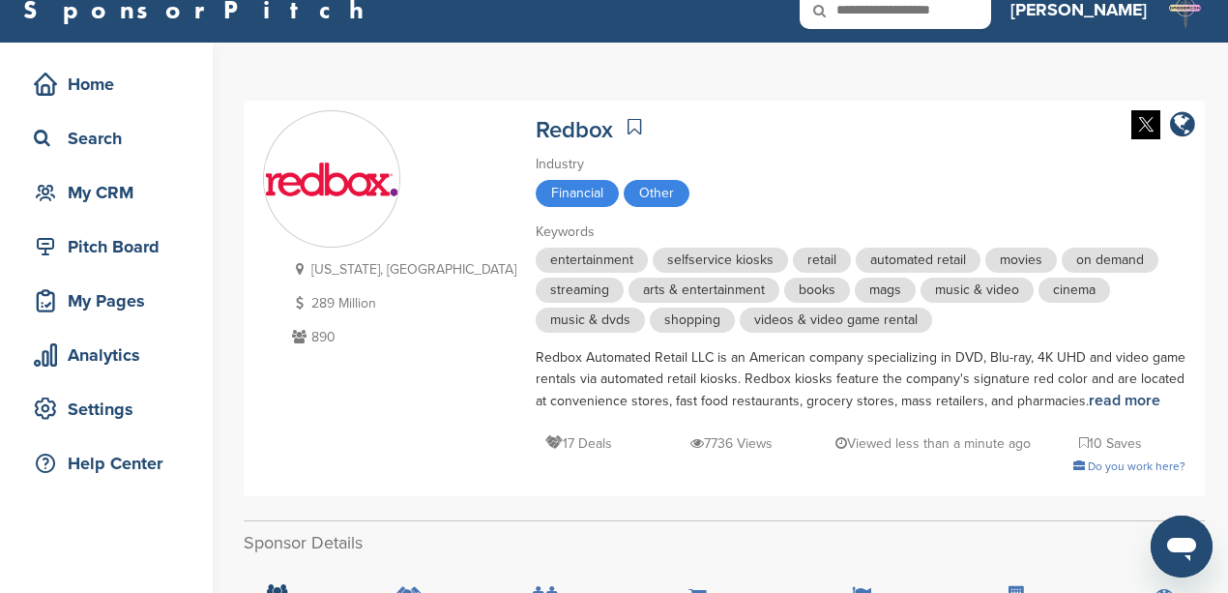
scroll to position [0, 0]
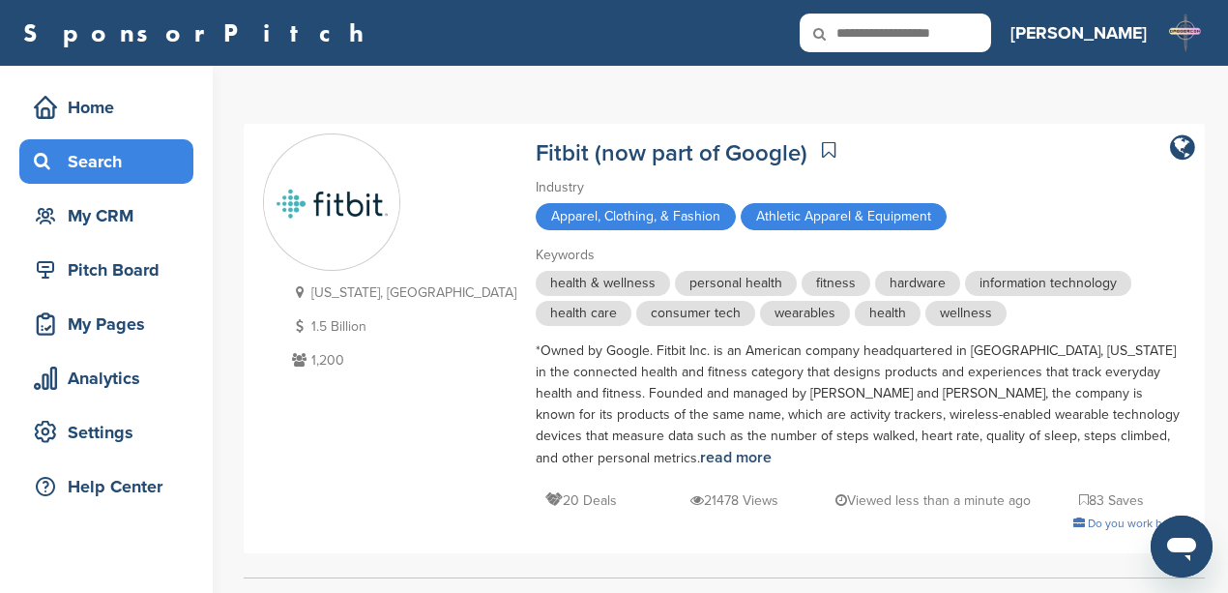
click at [133, 174] on div "Search" at bounding box center [111, 161] width 164 height 35
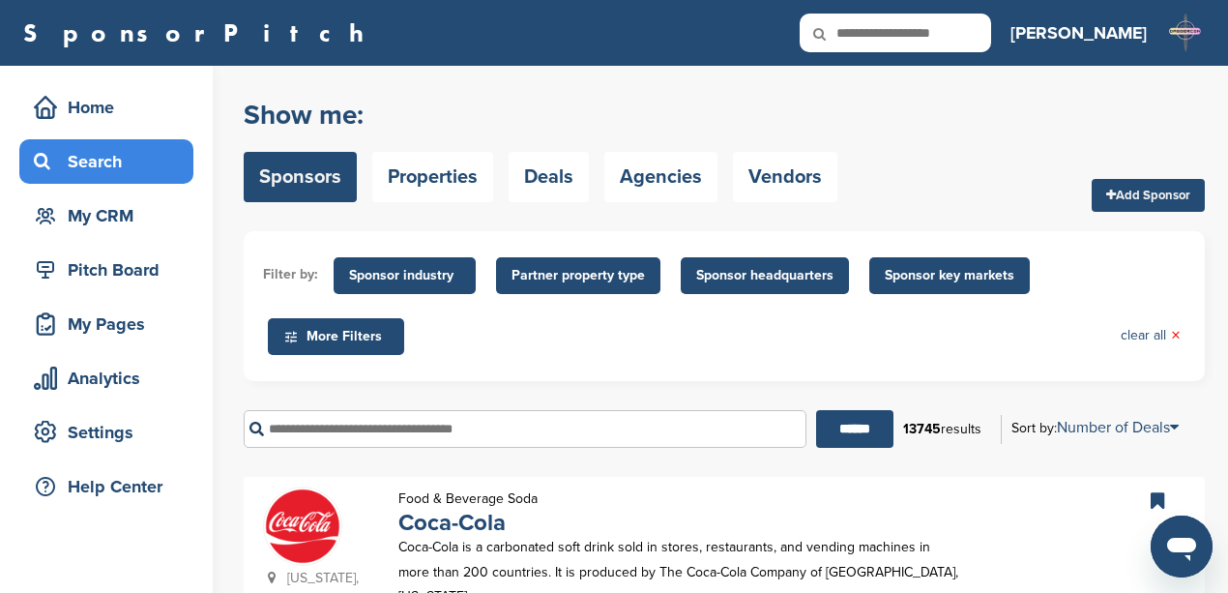
click at [381, 420] on input "text" at bounding box center [525, 429] width 563 height 38
type input "*****"
click at [816, 410] on input "******" at bounding box center [854, 429] width 77 height 38
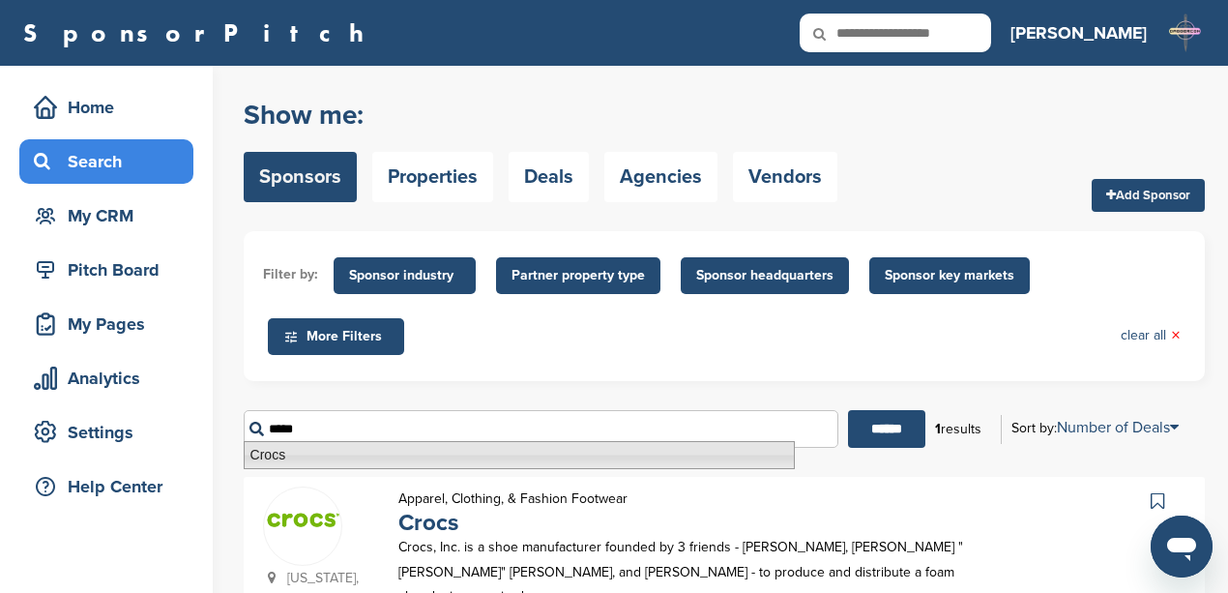
click at [396, 455] on li "Crocs" at bounding box center [519, 455] width 551 height 28
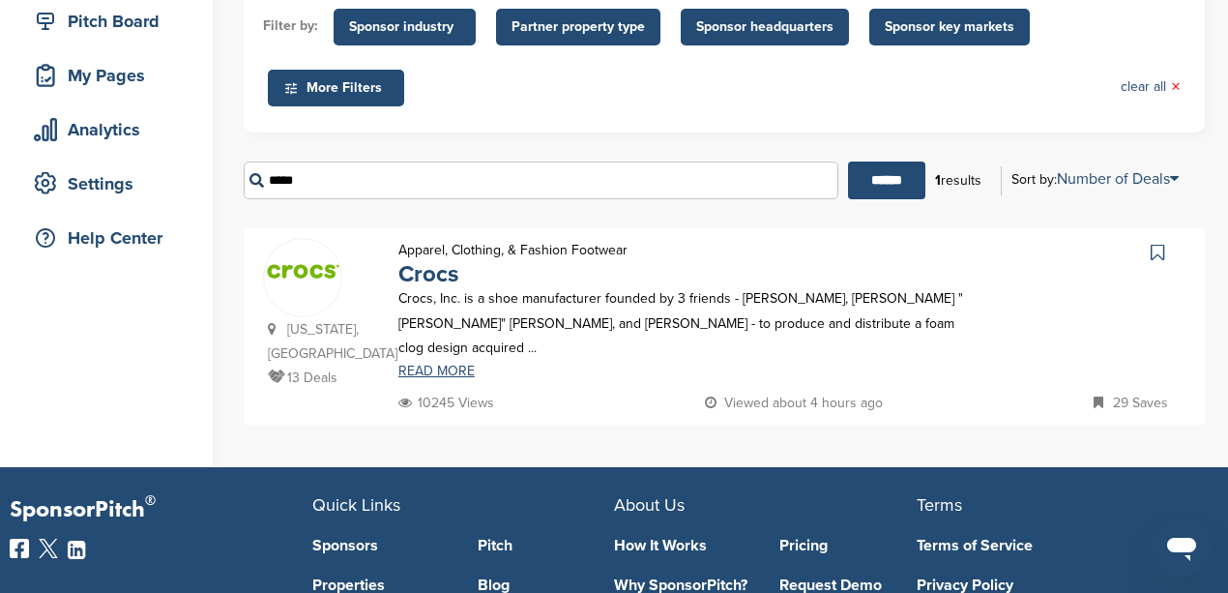
scroll to position [257, 0]
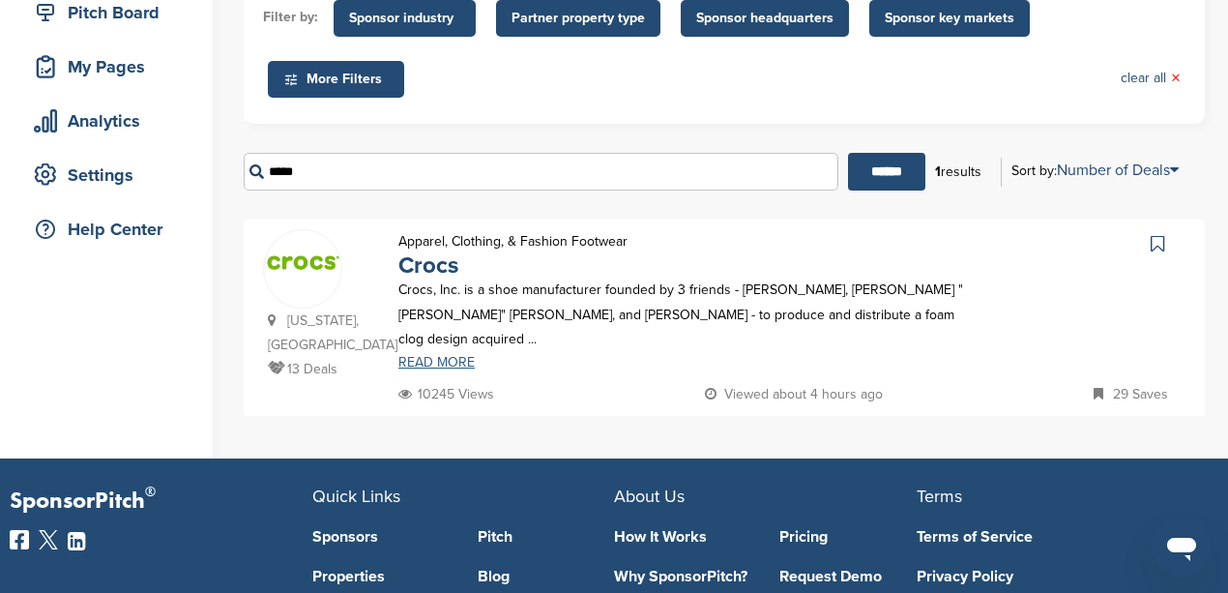
click at [453, 356] on link "READ MORE" at bounding box center [681, 363] width 567 height 14
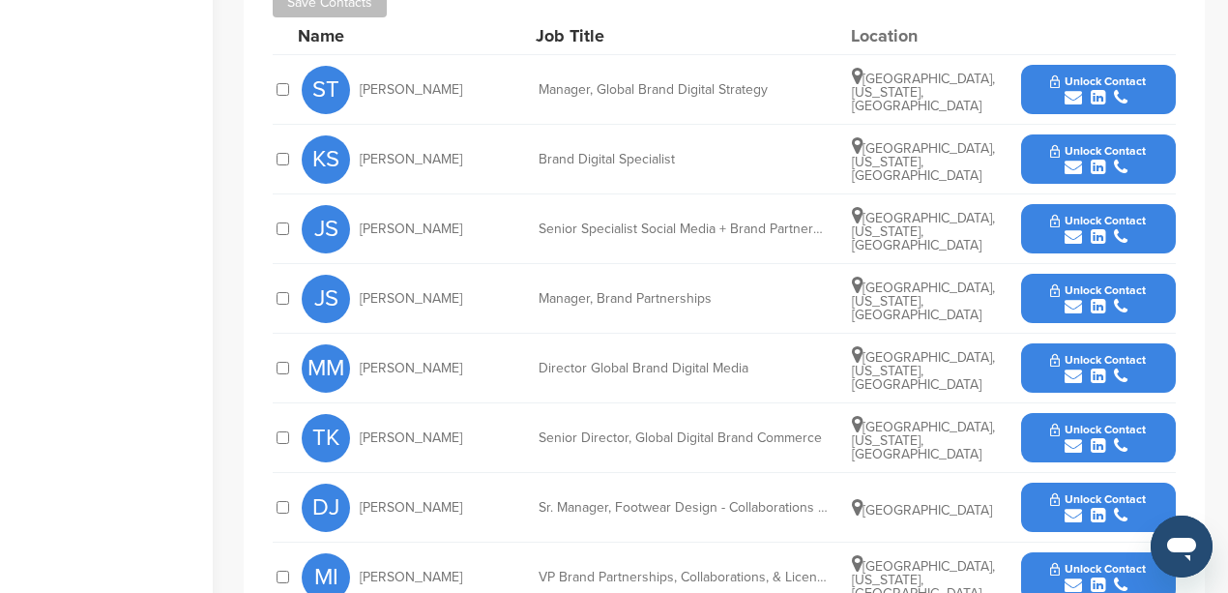
scroll to position [774, 0]
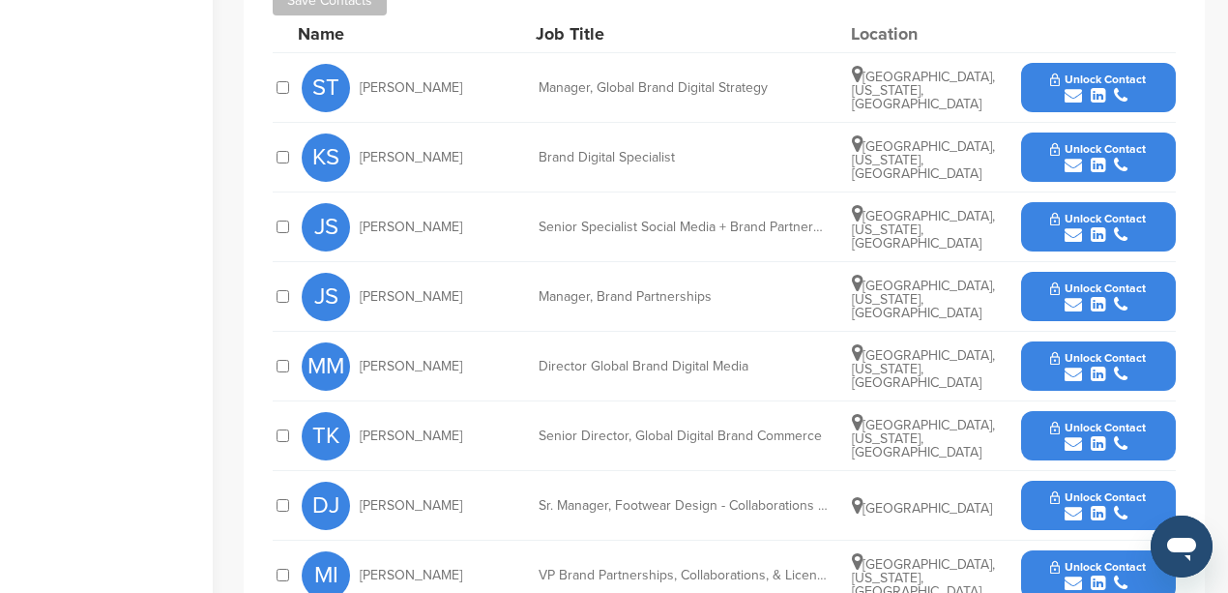
click at [1068, 308] on icon "submit" at bounding box center [1073, 304] width 17 height 17
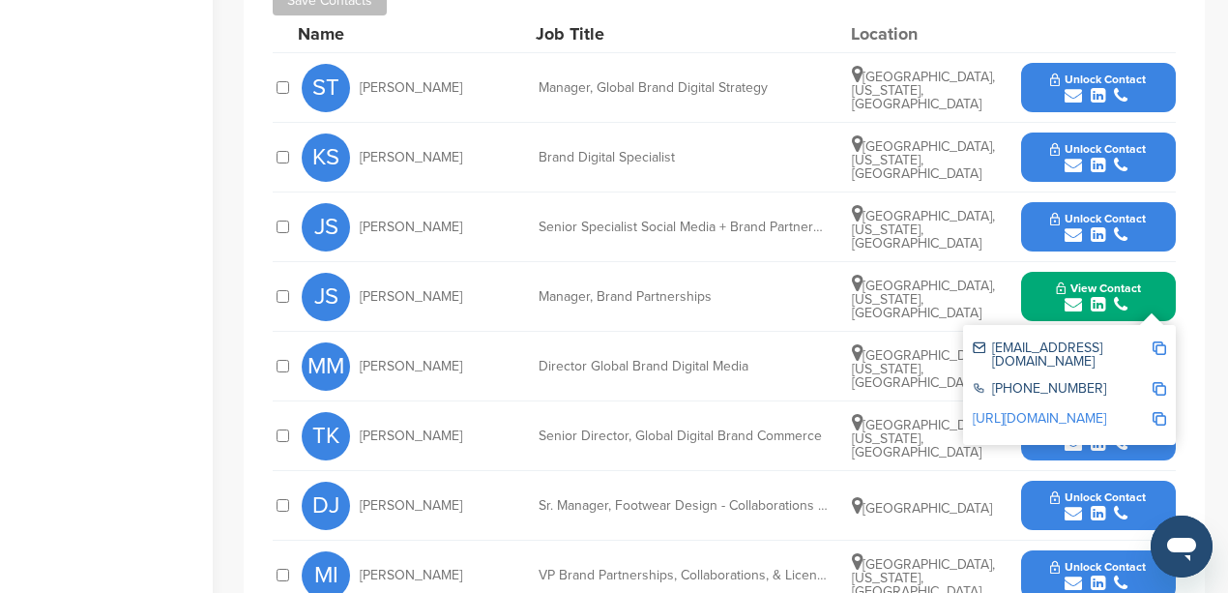
click at [1158, 345] on img at bounding box center [1160, 348] width 14 height 14
click at [209, 344] on div "Home Search My CRM Pitch Board My Pages Analytics Settings Help Center" at bounding box center [106, 146] width 213 height 1708
click at [1183, 246] on div "**********" at bounding box center [724, 359] width 961 height 905
click at [1153, 309] on button "View Contact" at bounding box center [1099, 297] width 132 height 58
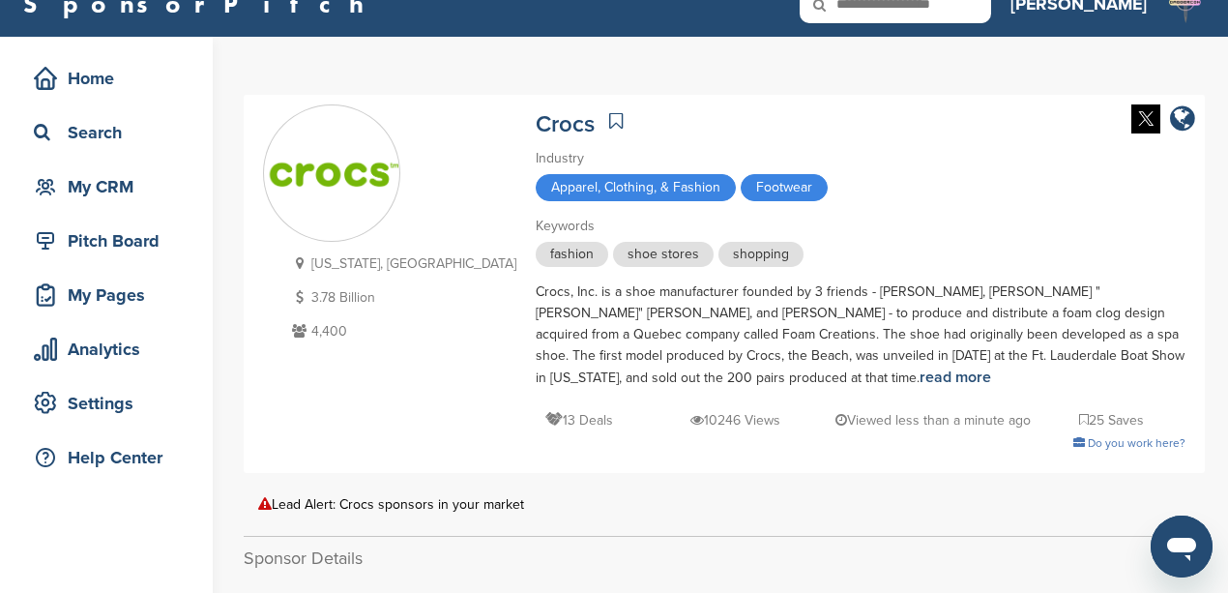
scroll to position [0, 0]
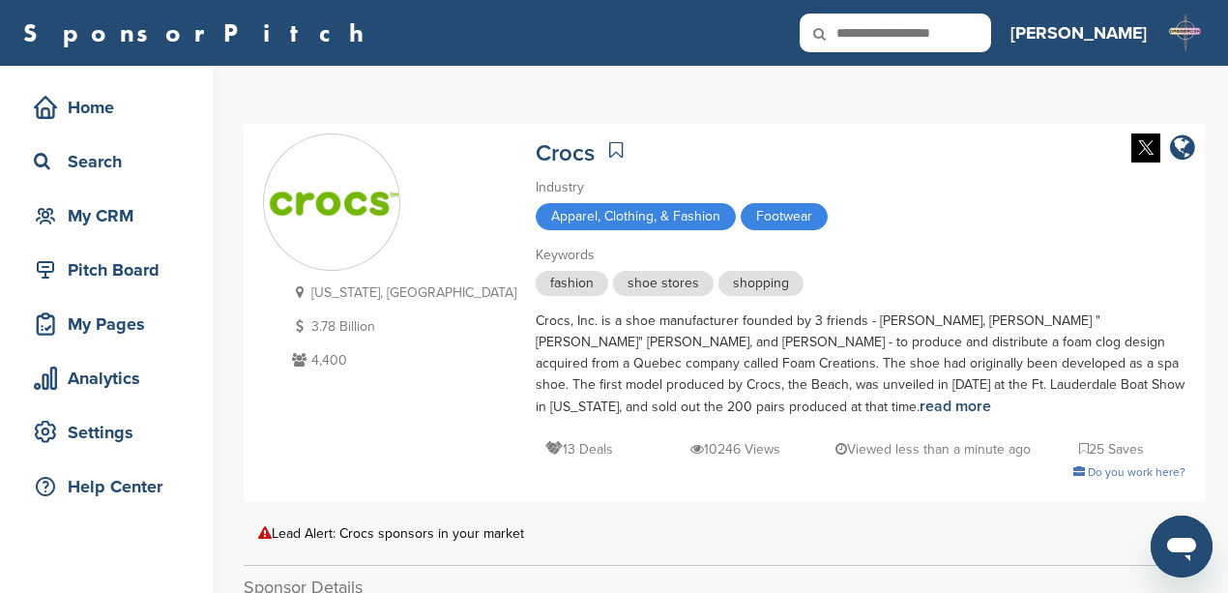
click at [979, 32] on input "text" at bounding box center [895, 33] width 191 height 39
type input "*****"
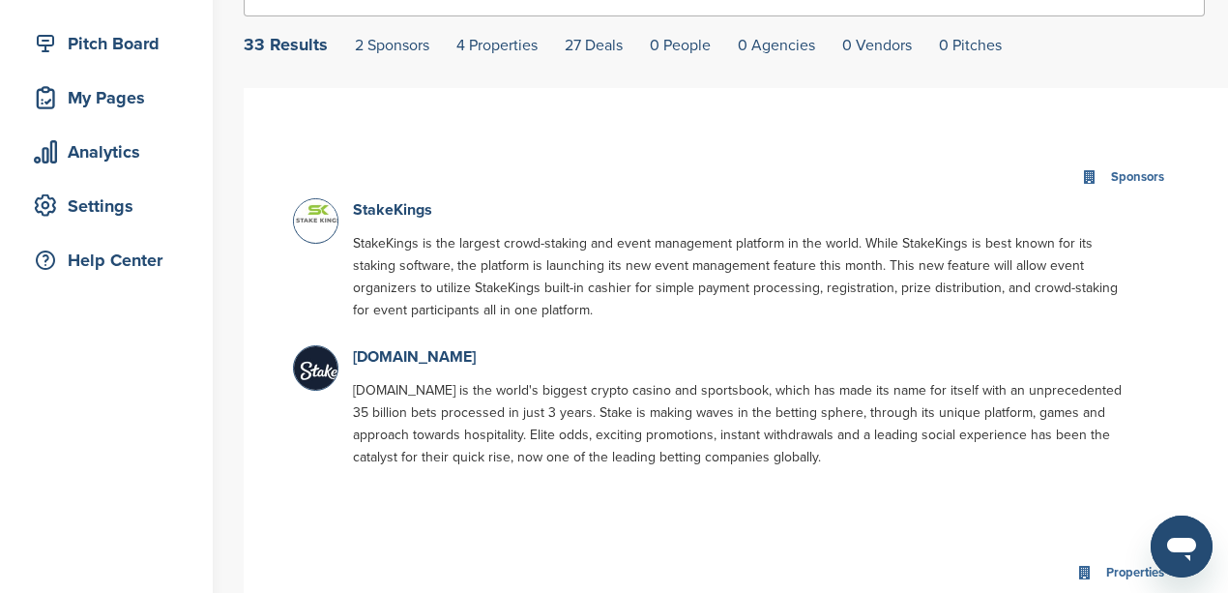
scroll to position [257, 0]
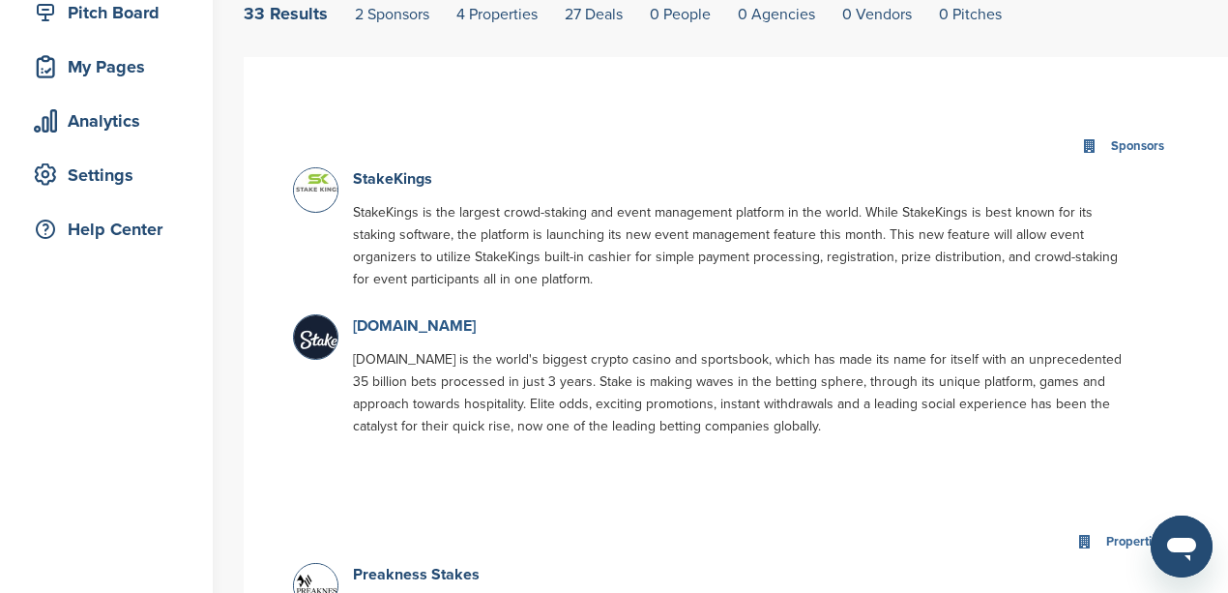
click at [389, 325] on link "[DOMAIN_NAME]" at bounding box center [414, 325] width 123 height 19
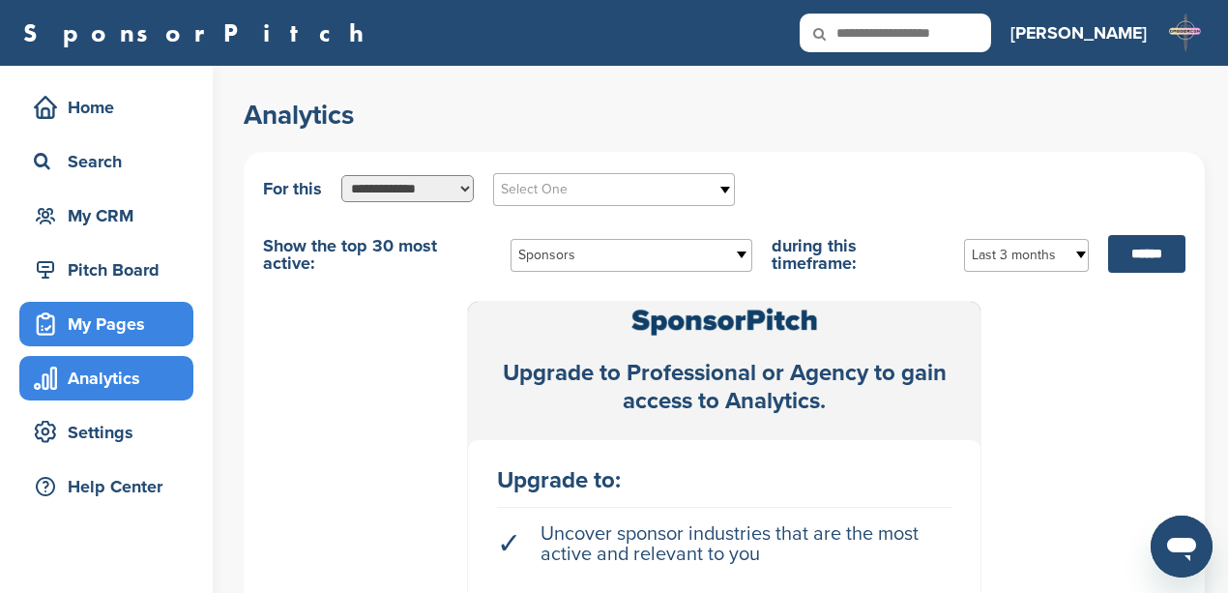
click at [120, 311] on div "My Pages" at bounding box center [111, 324] width 164 height 35
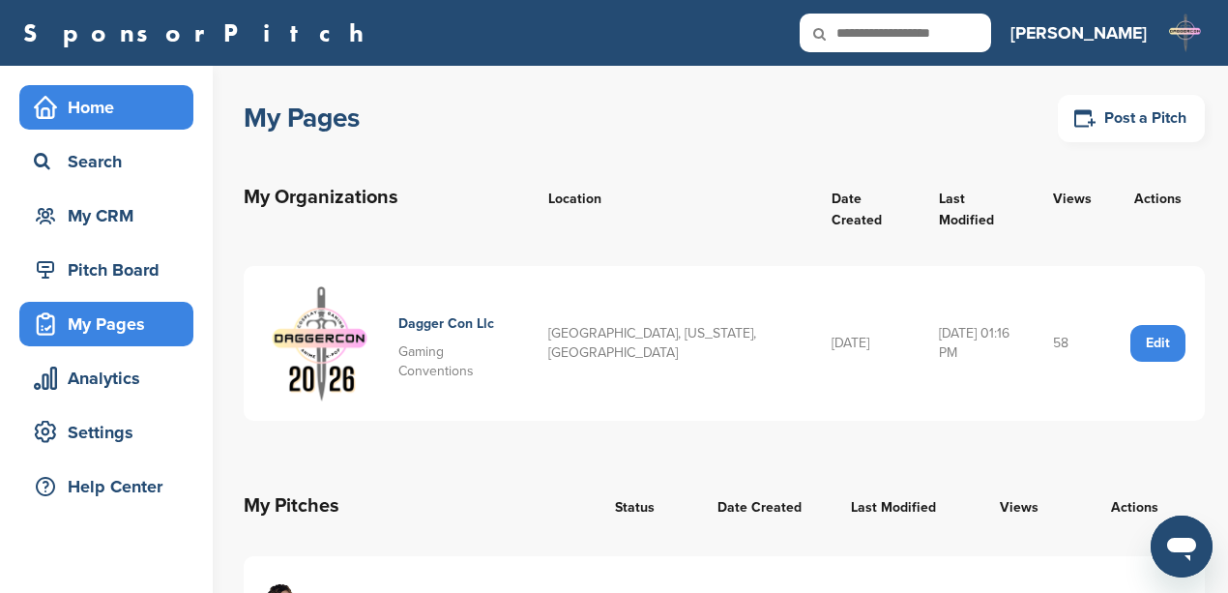
click at [101, 116] on div "Home" at bounding box center [111, 107] width 164 height 35
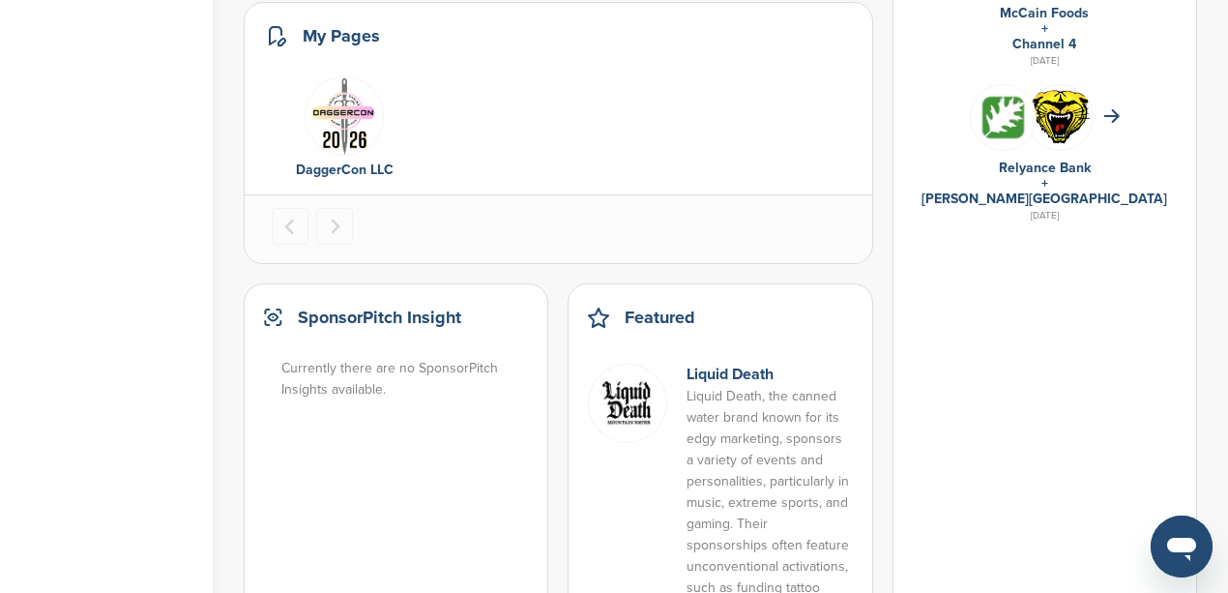
scroll to position [1482, 0]
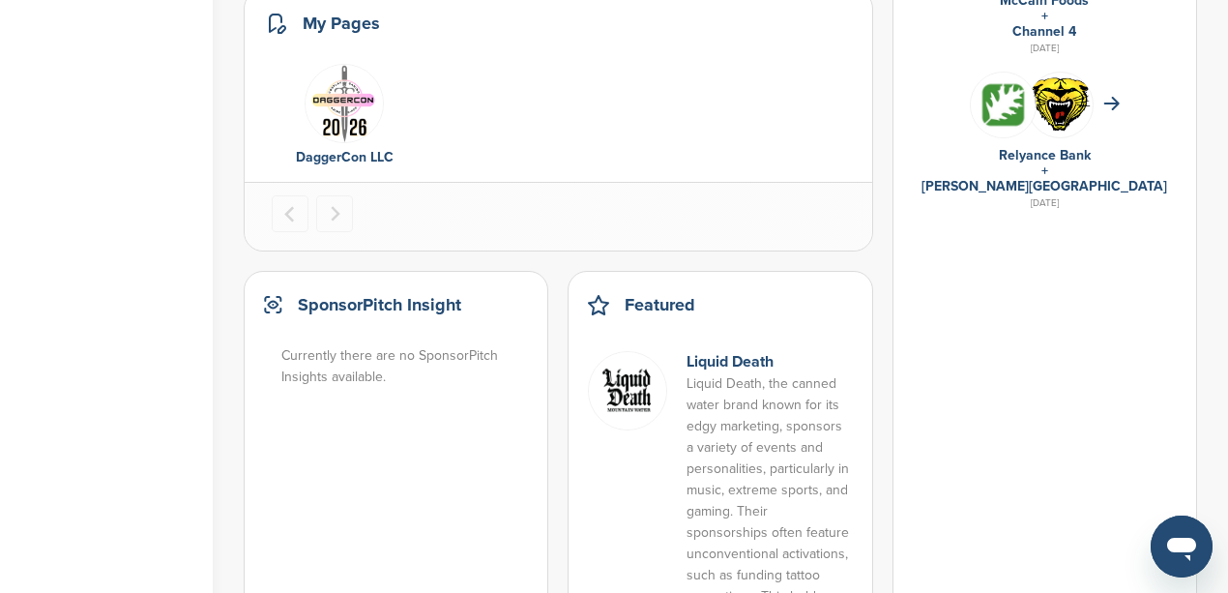
click at [638, 383] on img at bounding box center [627, 390] width 79 height 79
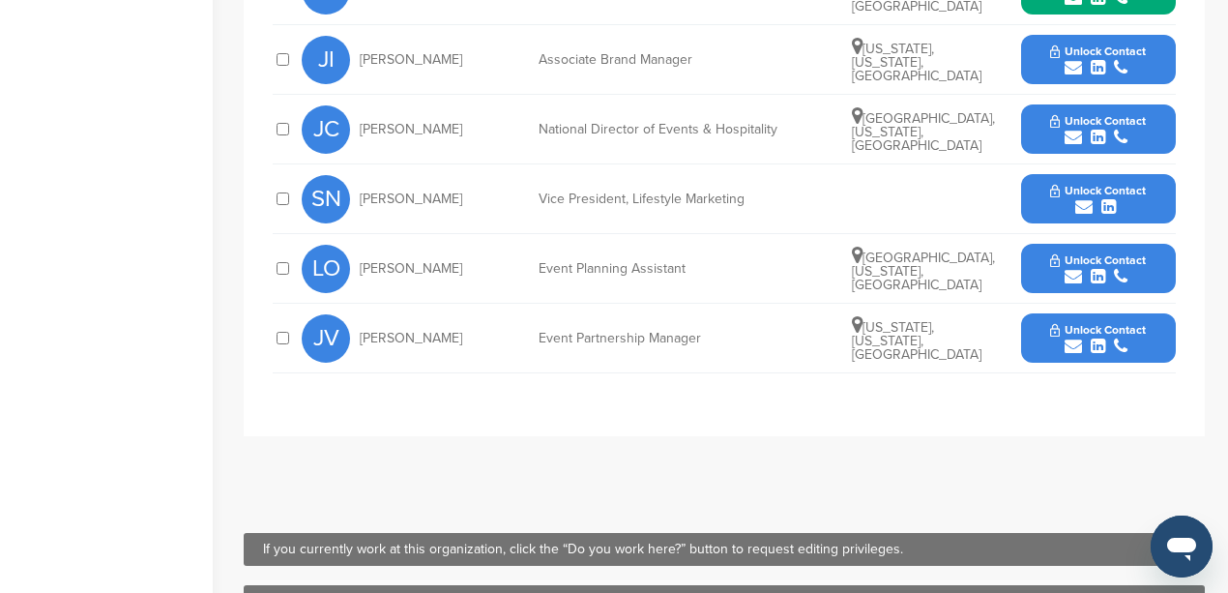
scroll to position [967, 0]
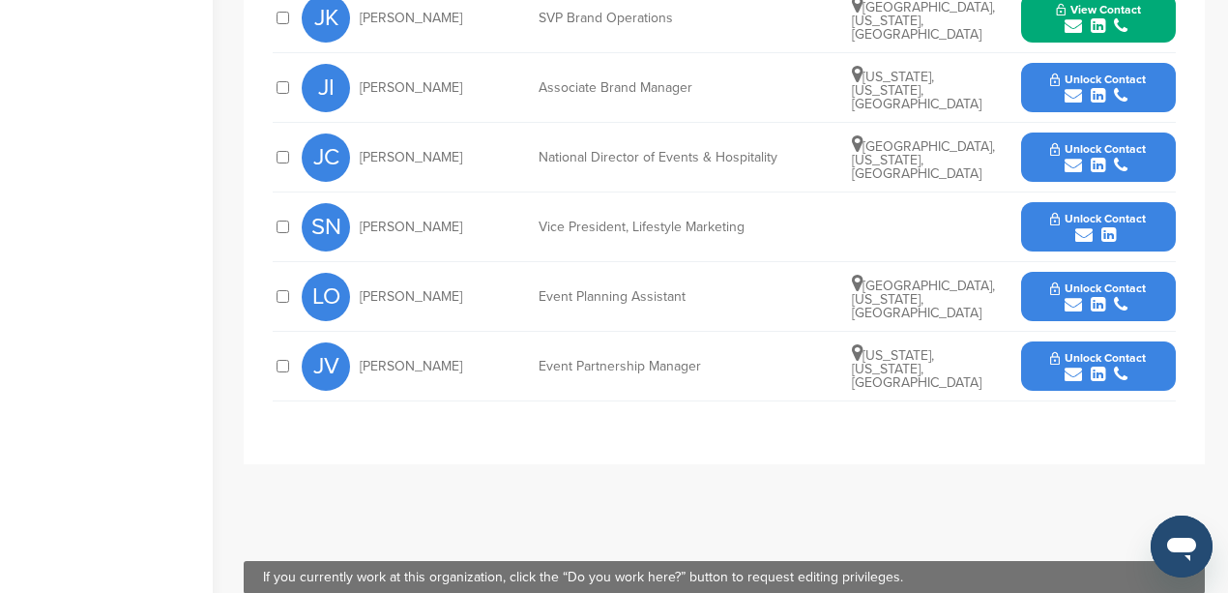
click at [1075, 371] on icon "submit" at bounding box center [1073, 374] width 17 height 17
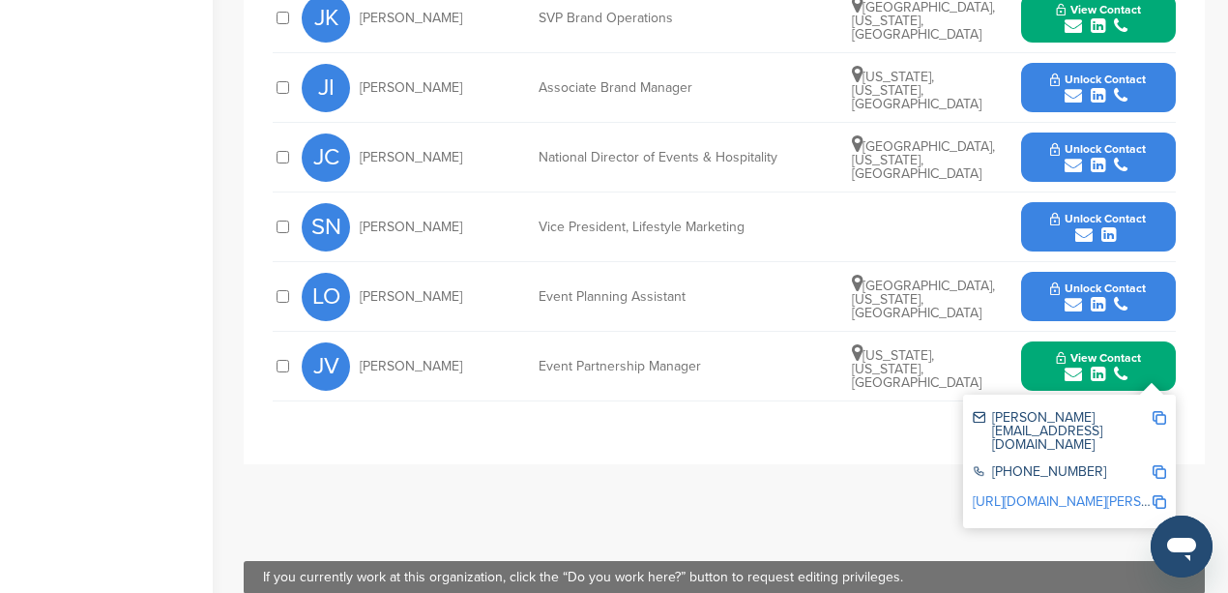
drag, startPoint x: 483, startPoint y: 359, endPoint x: 362, endPoint y: 365, distance: 121.0
click at [362, 365] on span "[PERSON_NAME]" at bounding box center [411, 367] width 103 height 14
copy span "[PERSON_NAME]"
click at [1157, 417] on img at bounding box center [1160, 418] width 14 height 14
copy span "[PERSON_NAME]"
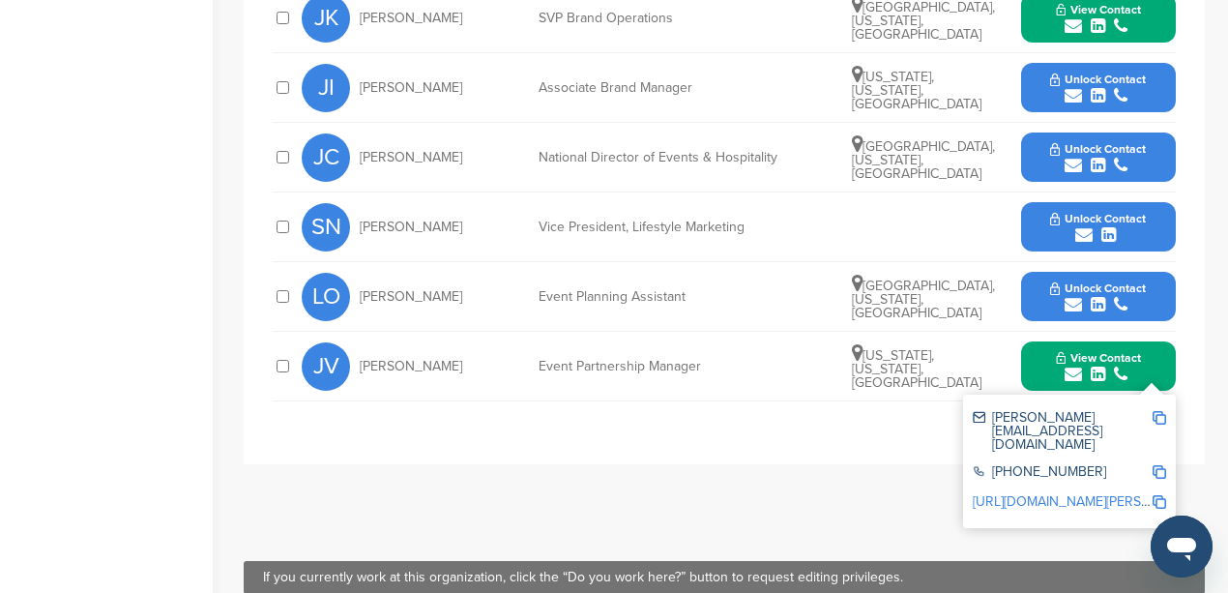
click at [782, 421] on div "**********" at bounding box center [724, 116] width 961 height 696
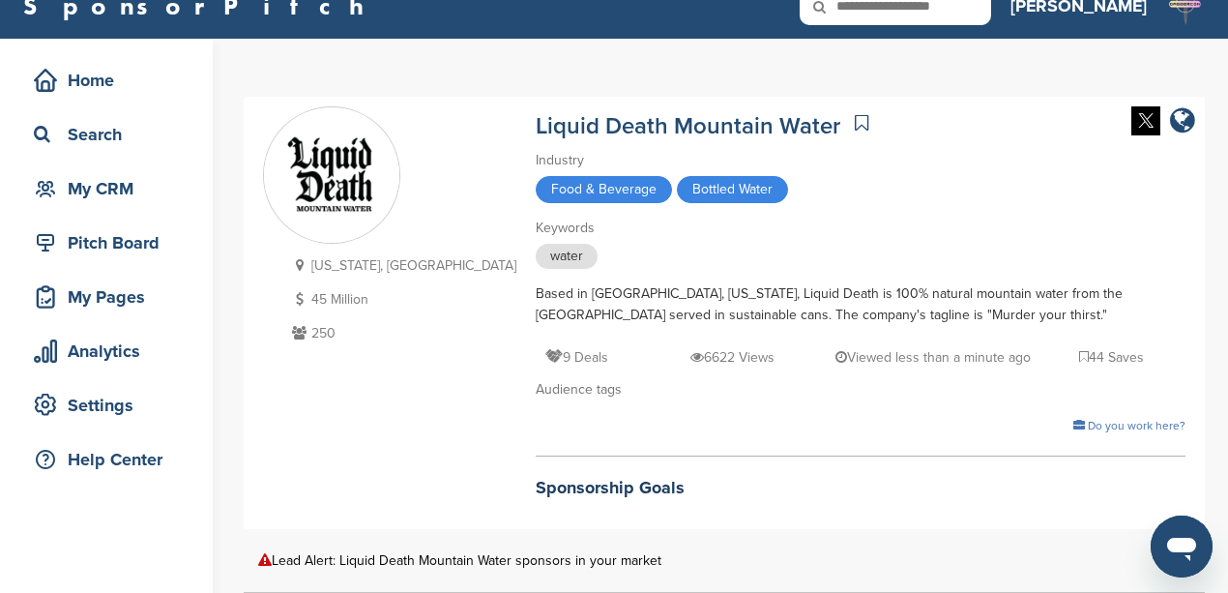
scroll to position [0, 0]
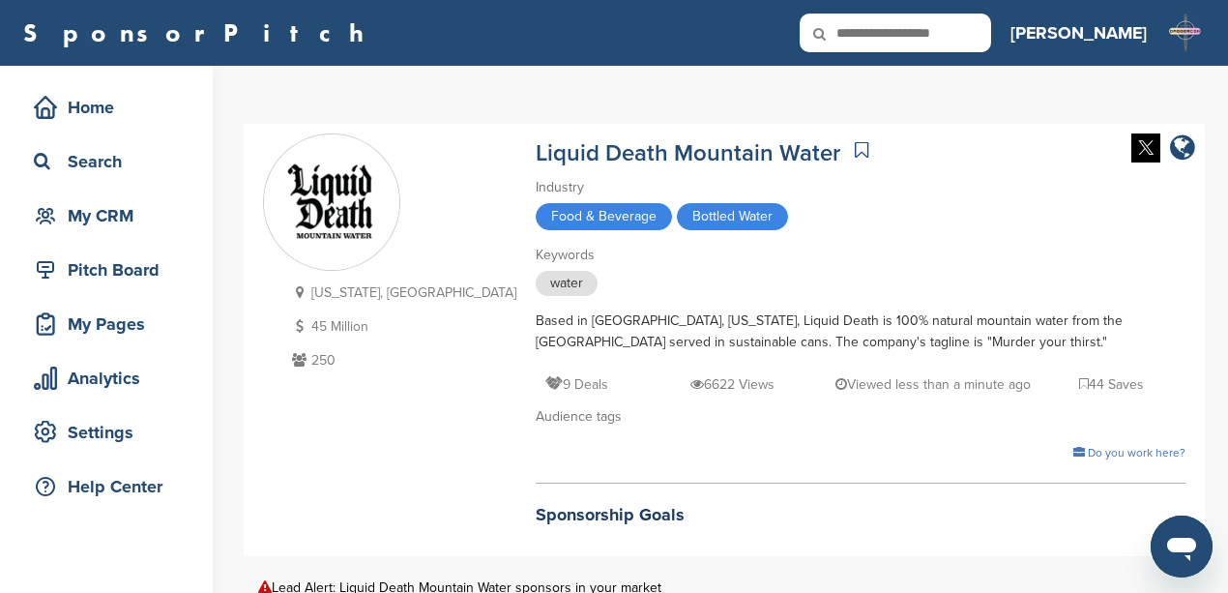
click at [334, 446] on div "[US_STATE], [GEOGRAPHIC_DATA] 45 Million 250" at bounding box center [389, 339] width 253 height 413
